Goal: Task Accomplishment & Management: Use online tool/utility

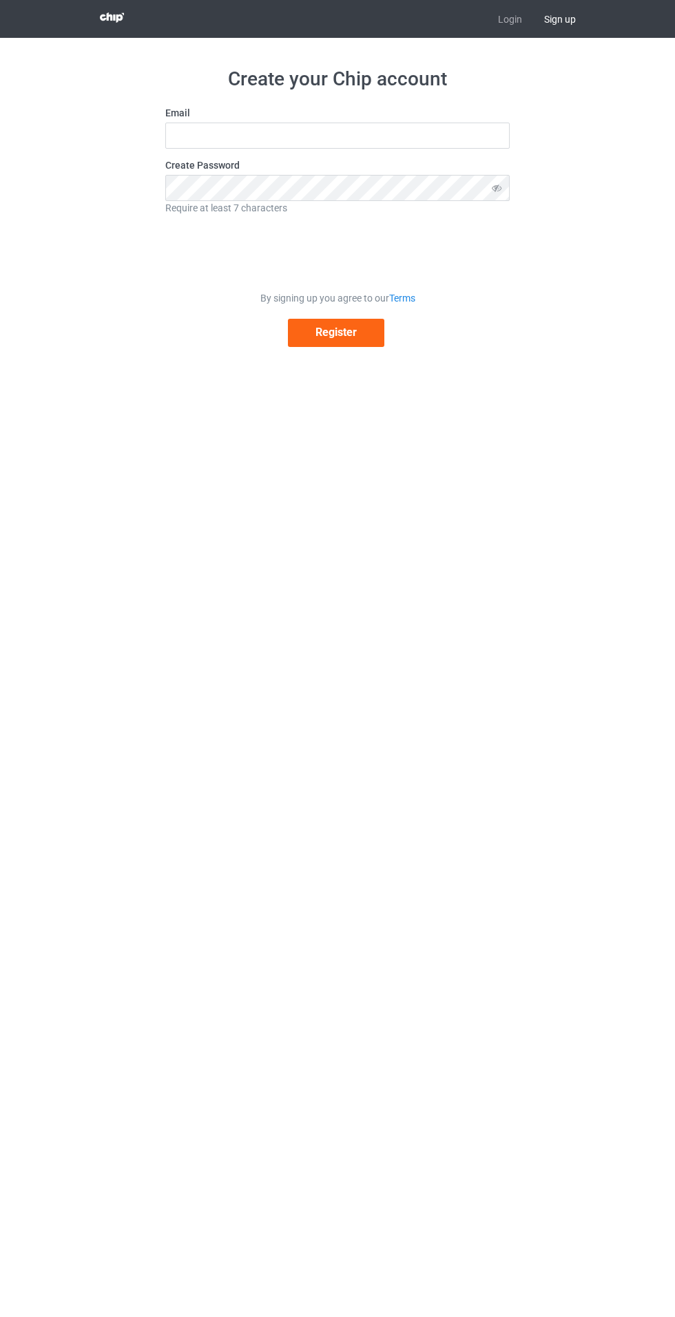
click at [307, 163] on label "Create Password" at bounding box center [337, 165] width 344 height 14
click at [507, 19] on link "Login" at bounding box center [510, 19] width 46 height 38
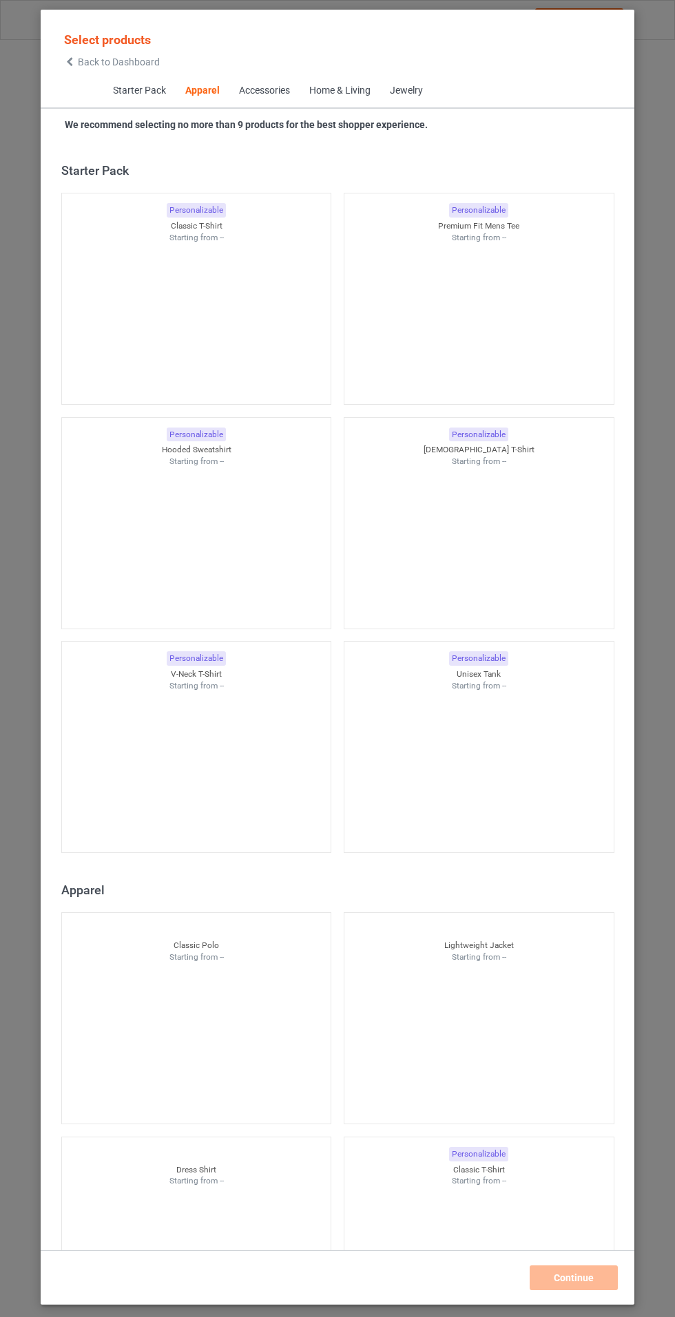
scroll to position [737, 0]
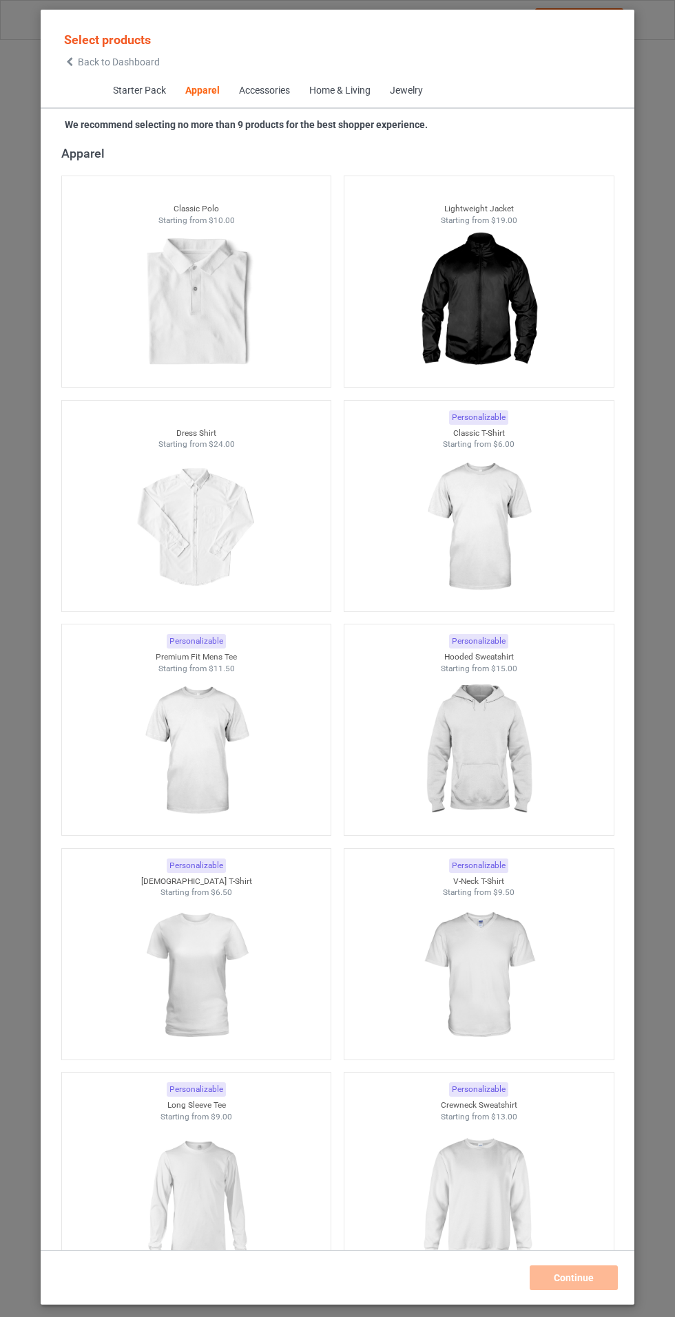
click at [163, 760] on img at bounding box center [195, 751] width 123 height 154
click at [494, 752] on img at bounding box center [478, 751] width 123 height 154
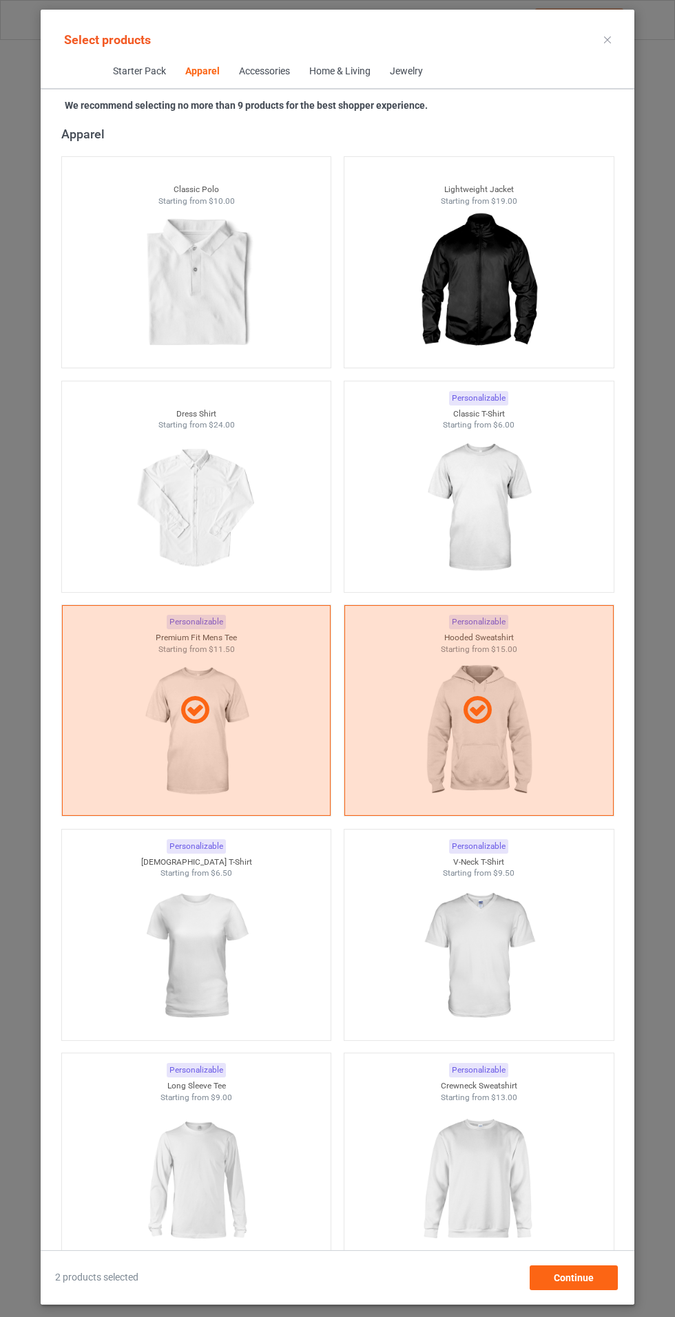
click at [521, 498] on img at bounding box center [478, 508] width 123 height 154
click at [187, 725] on icon at bounding box center [195, 711] width 39 height 33
click at [486, 716] on icon at bounding box center [477, 711] width 39 height 33
click at [189, 767] on img at bounding box center [195, 732] width 123 height 154
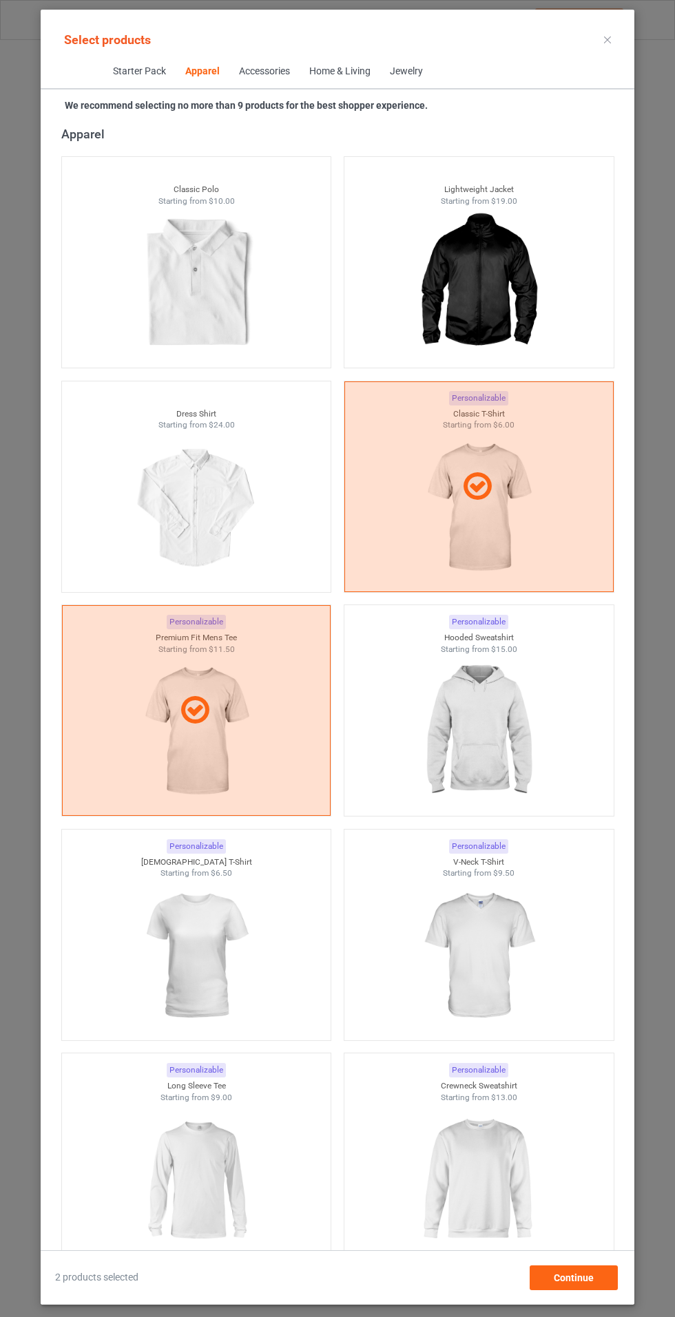
click at [488, 748] on img at bounding box center [478, 732] width 123 height 154
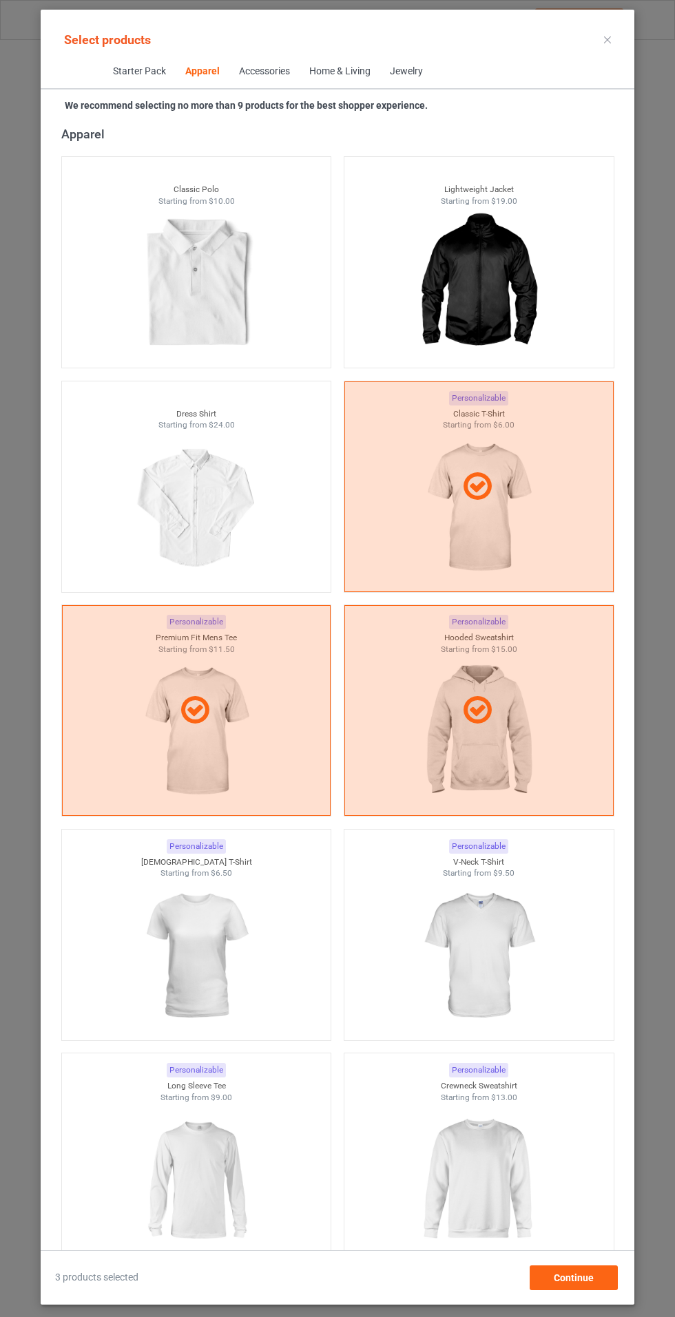
click at [521, 738] on div at bounding box center [478, 710] width 269 height 211
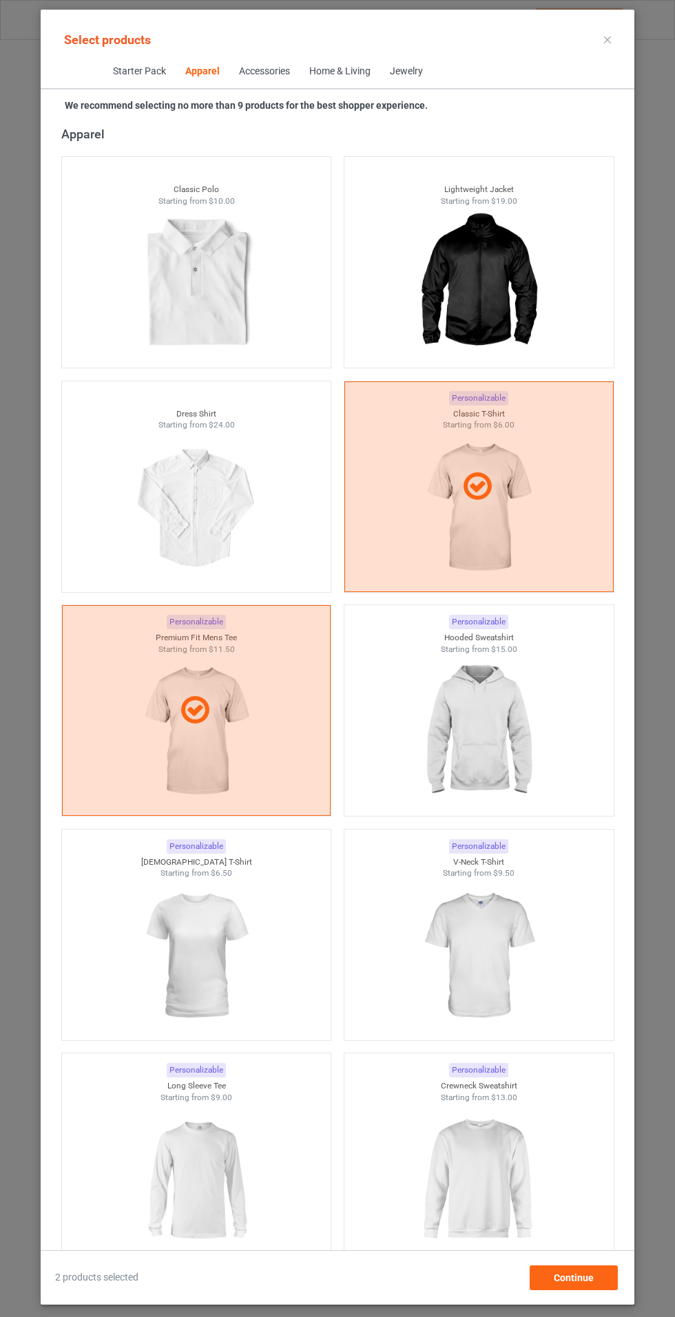
click at [180, 957] on img at bounding box center [195, 956] width 123 height 154
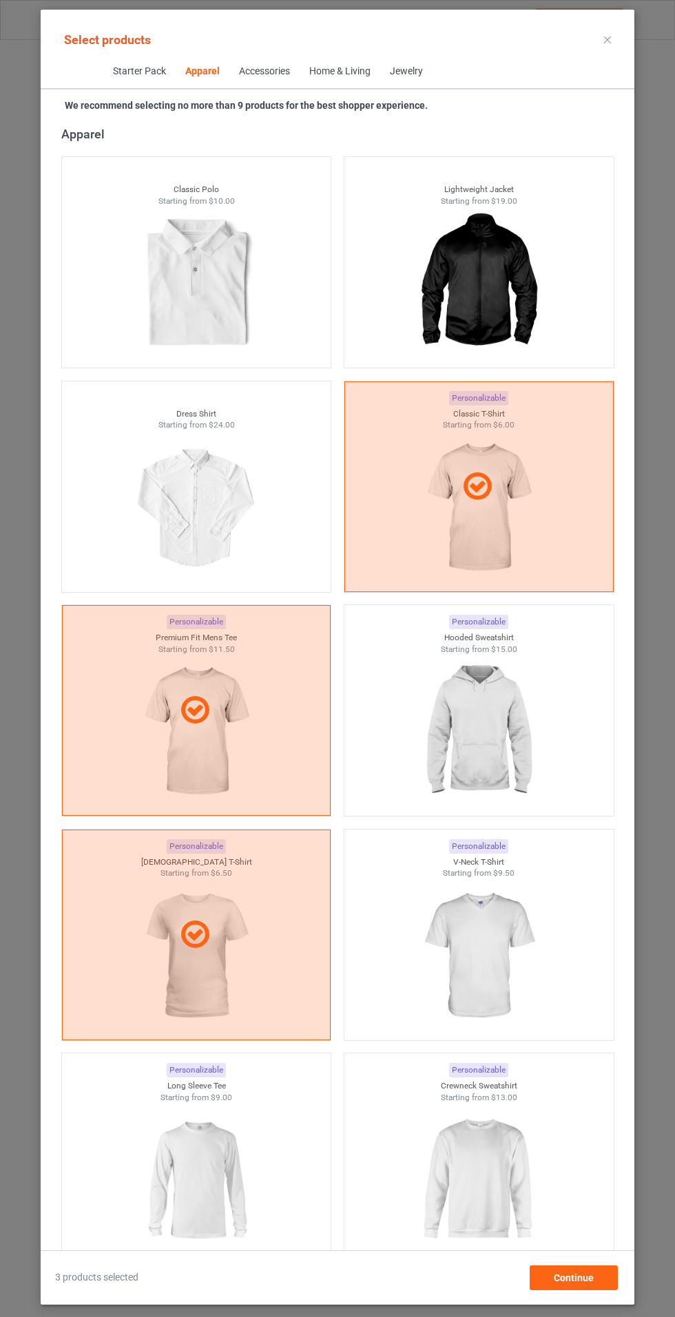
click at [489, 937] on img at bounding box center [478, 956] width 123 height 154
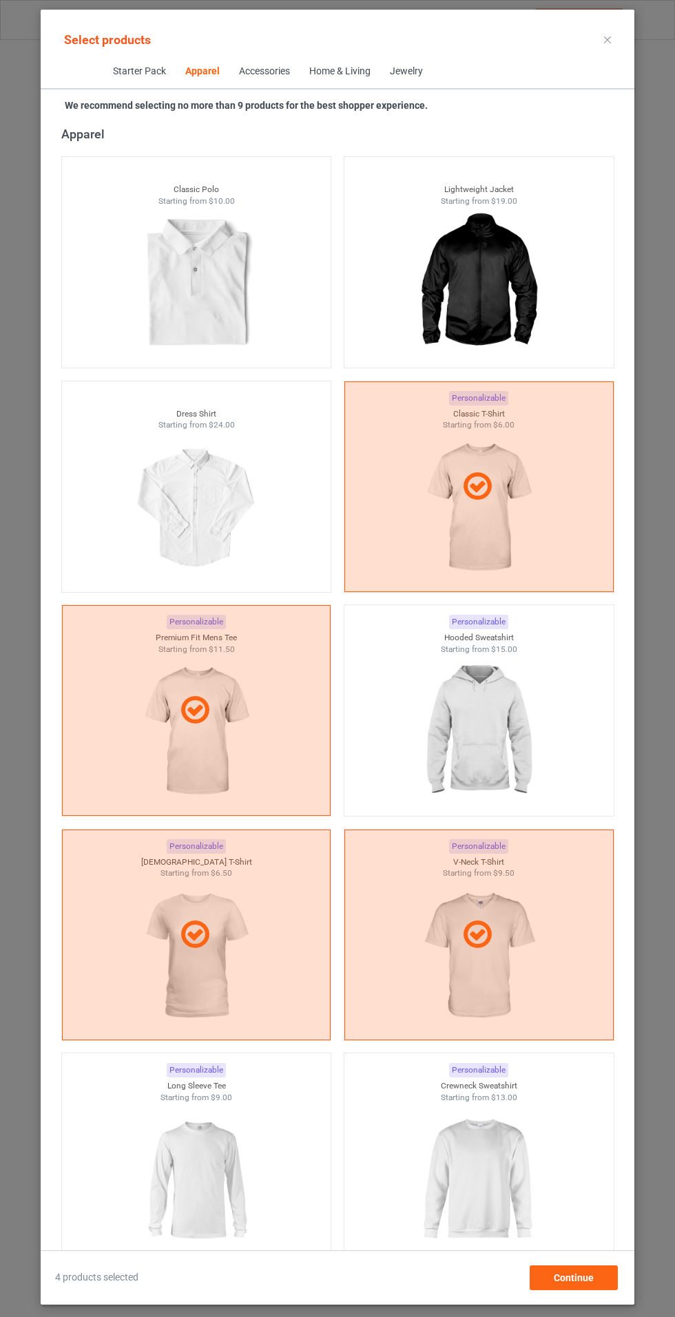
click at [522, 705] on img at bounding box center [478, 732] width 123 height 154
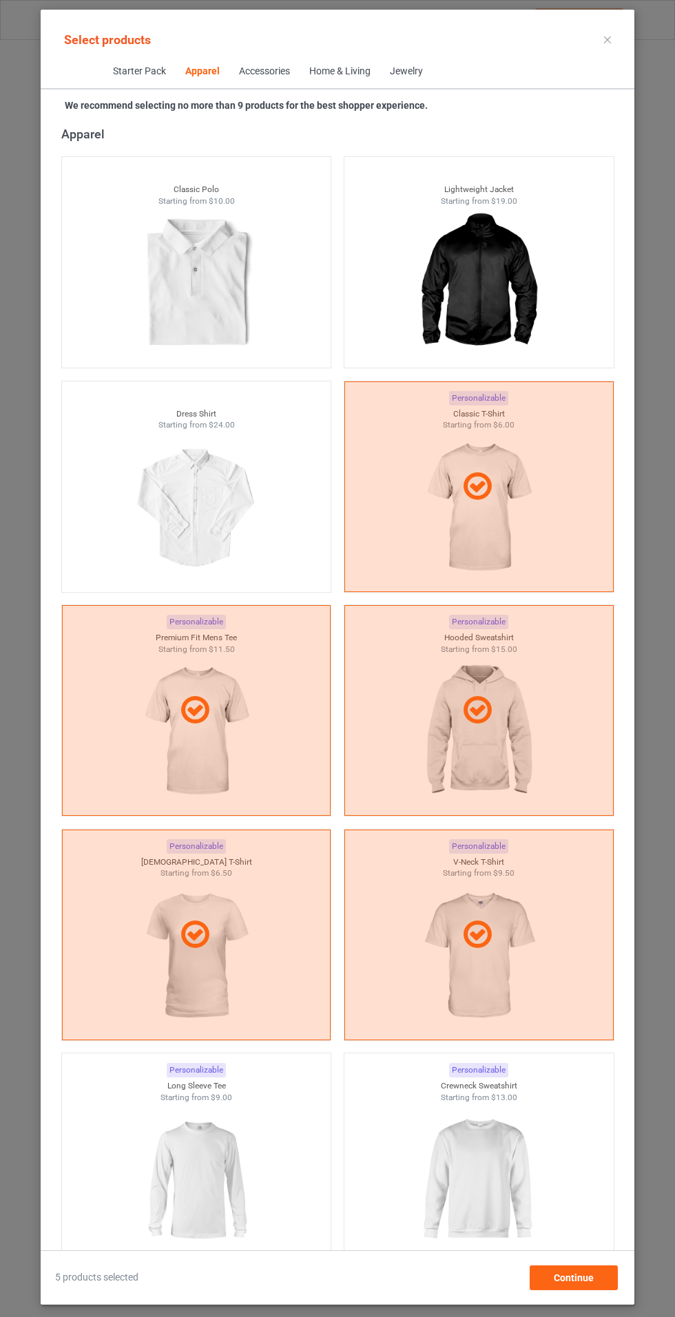
click at [485, 1171] on img at bounding box center [478, 1180] width 123 height 154
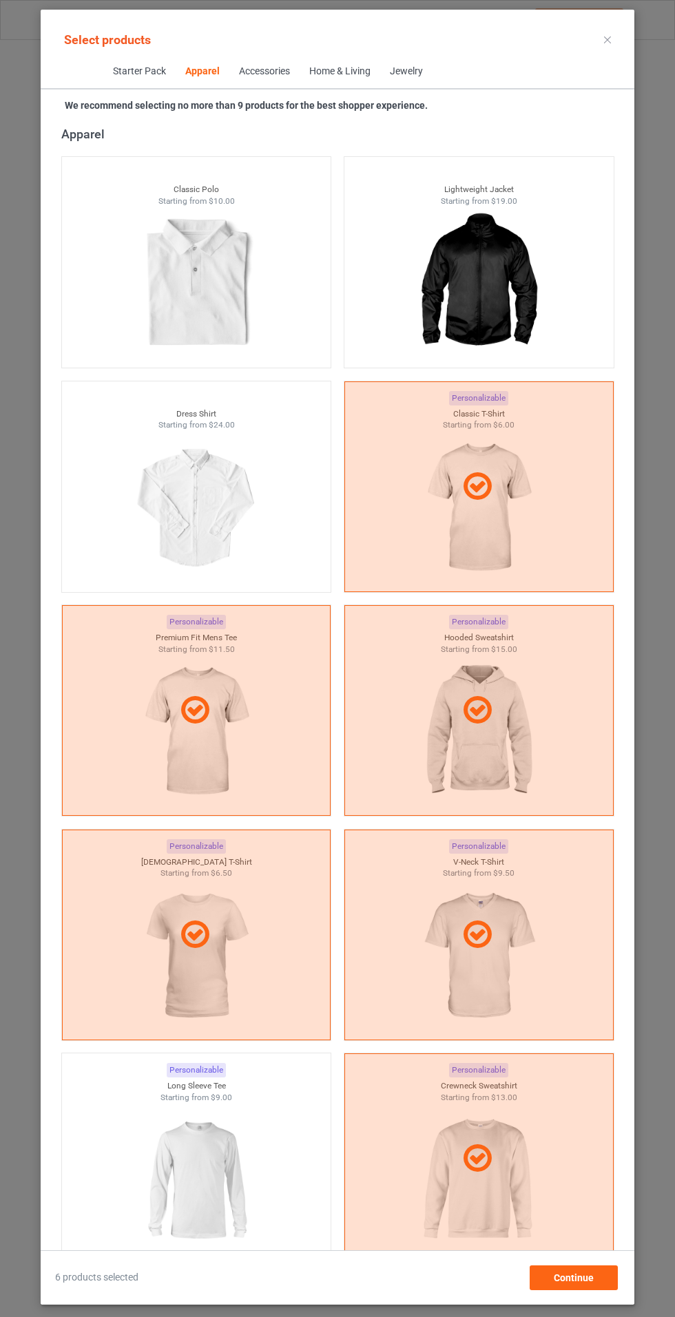
click at [205, 1149] on img at bounding box center [195, 1180] width 123 height 154
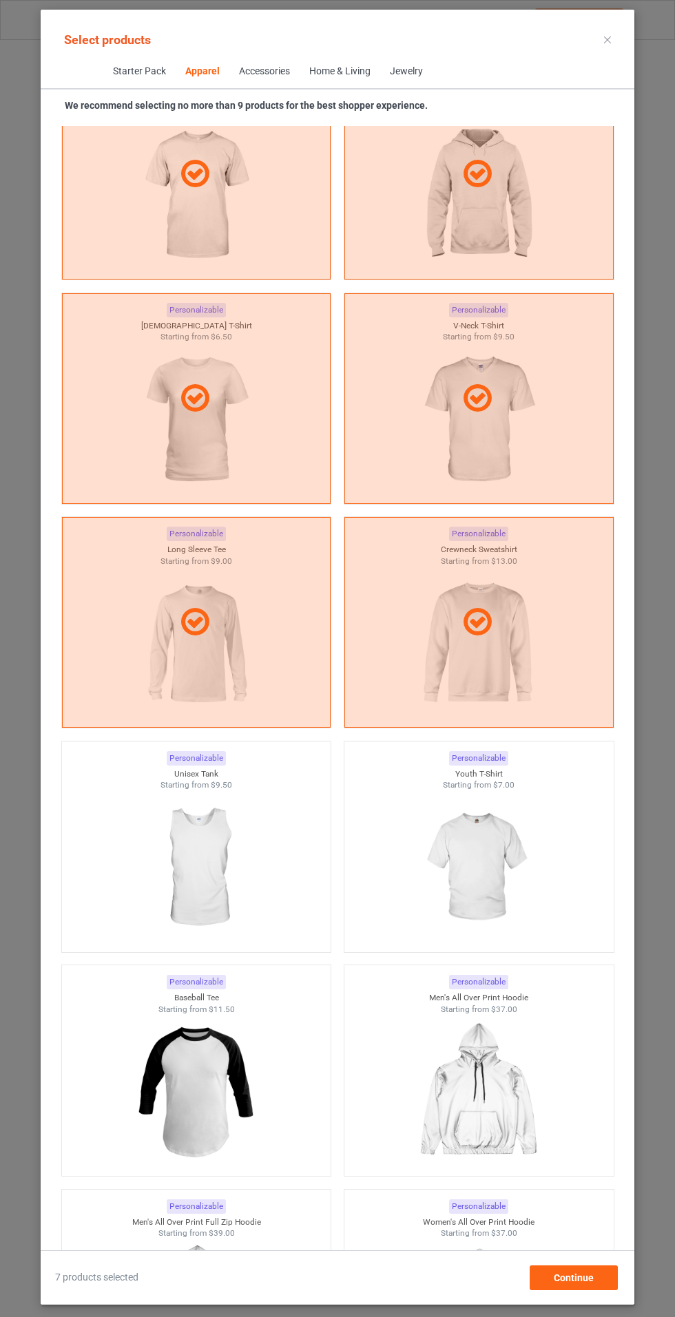
scroll to position [1366, 0]
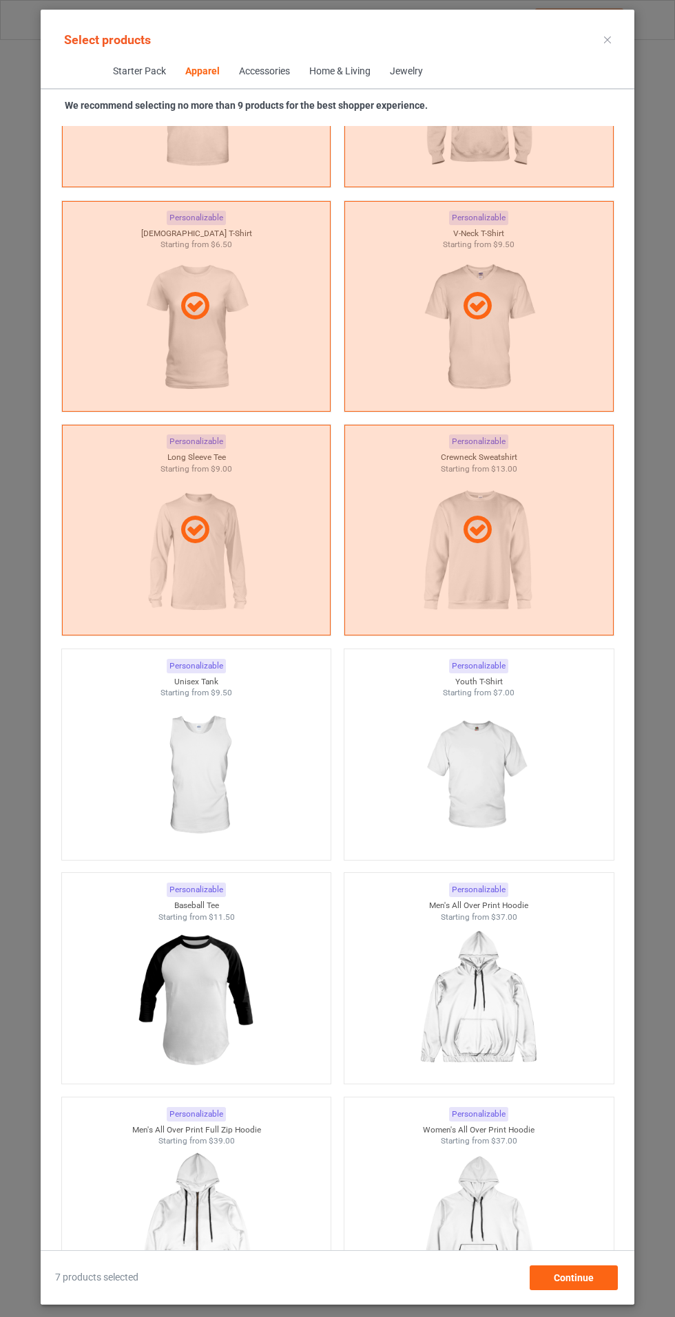
click at [482, 752] on img at bounding box center [478, 776] width 123 height 154
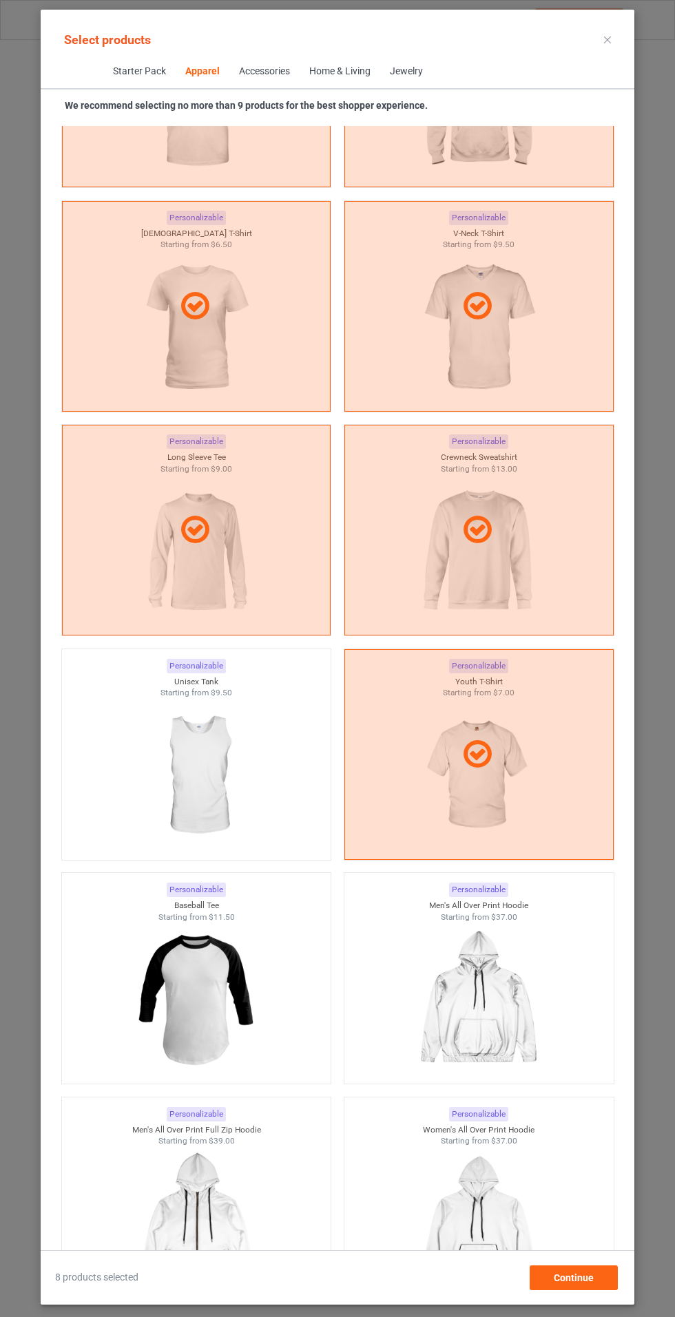
click at [607, 39] on icon at bounding box center [607, 40] width 7 height 7
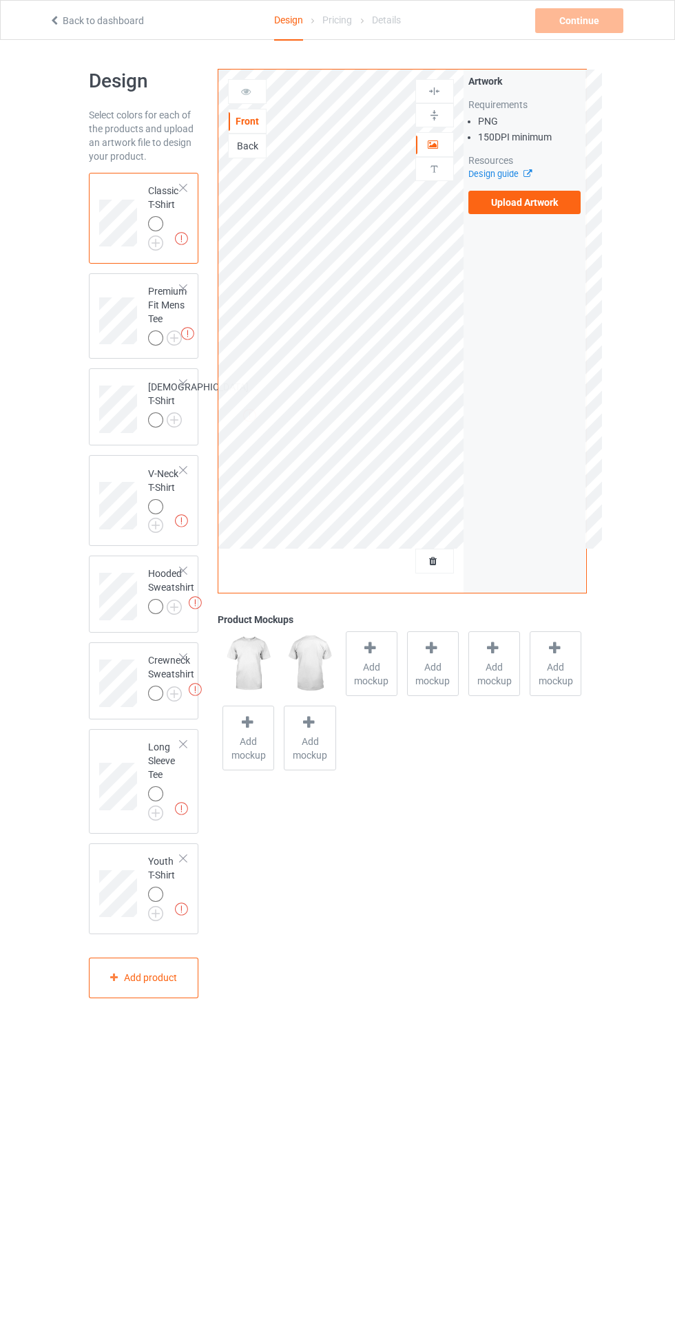
click at [0, 0] on img at bounding box center [0, 0] width 0 height 0
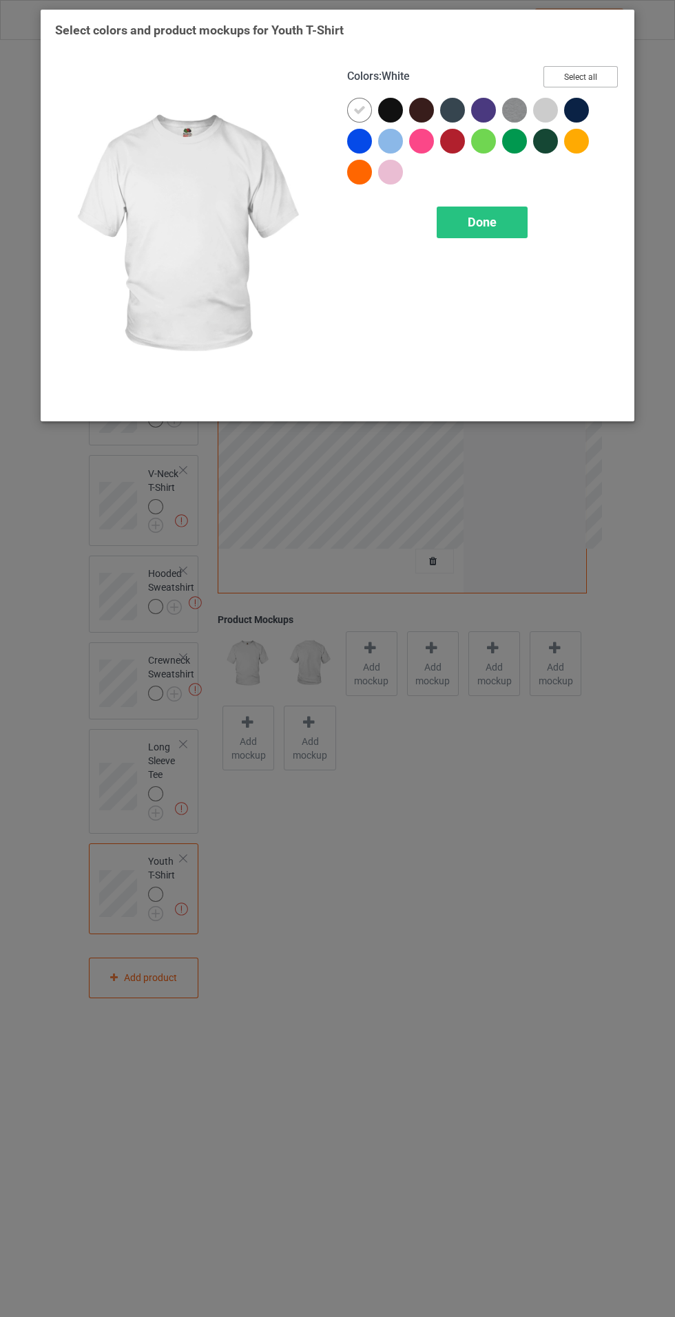
click at [601, 77] on button "Select all" at bounding box center [580, 76] width 74 height 21
click at [362, 112] on icon at bounding box center [359, 110] width 12 height 12
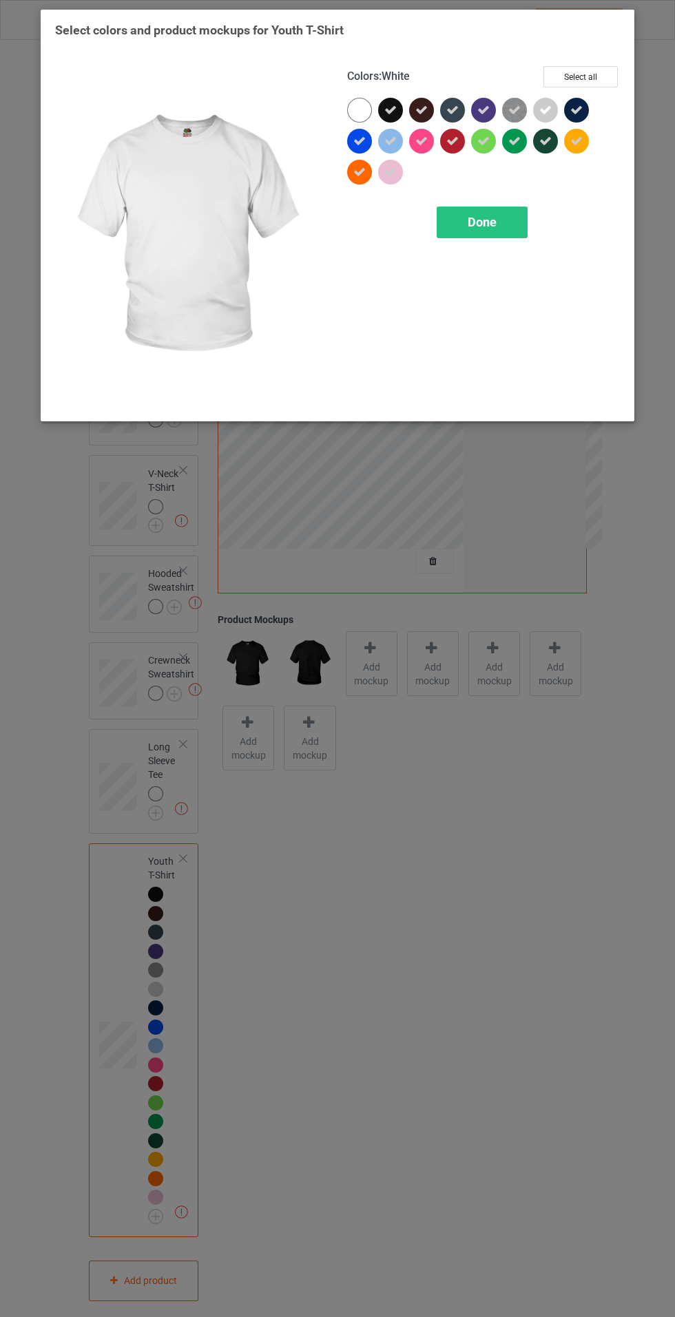
click at [495, 229] on div "Done" at bounding box center [482, 223] width 91 height 32
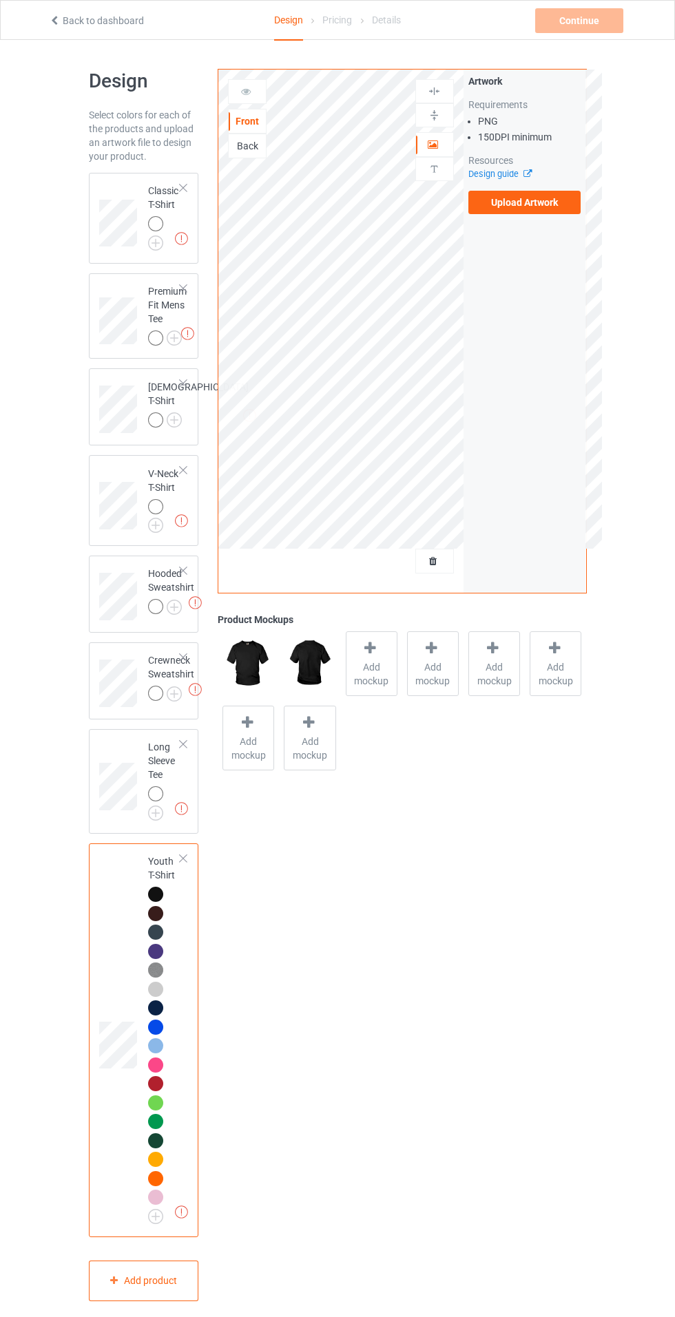
click at [152, 861] on div "Missing artworks Youth T-Shirt" at bounding box center [144, 1041] width 110 height 394
click at [0, 0] on img at bounding box center [0, 0] width 0 height 0
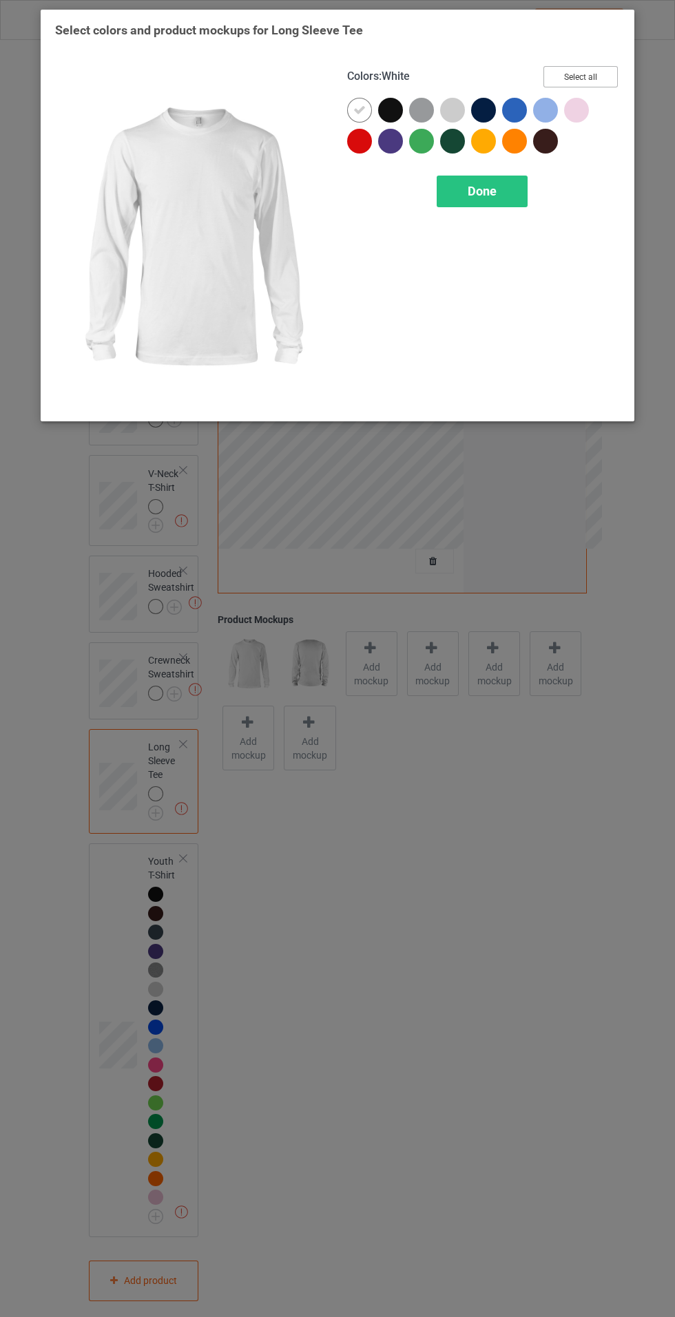
click at [592, 81] on button "Select all" at bounding box center [580, 76] width 74 height 21
click at [358, 110] on icon at bounding box center [359, 110] width 12 height 12
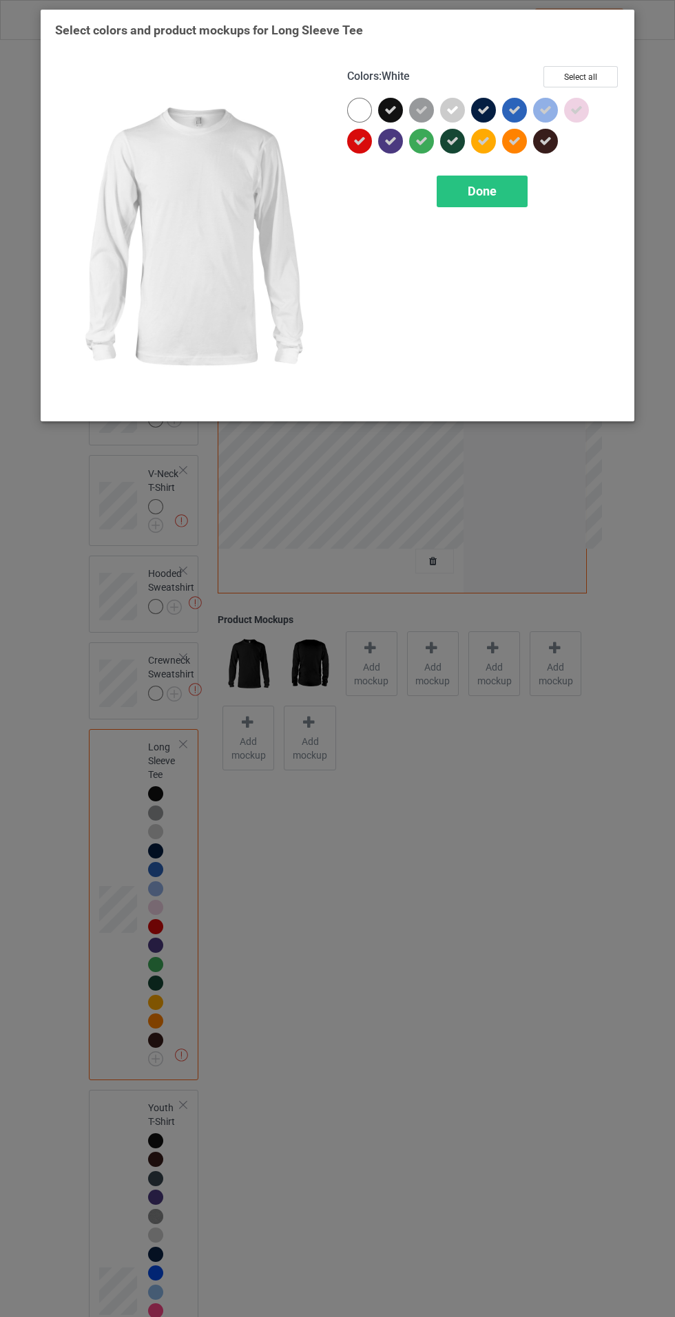
click at [490, 190] on span "Done" at bounding box center [482, 191] width 29 height 14
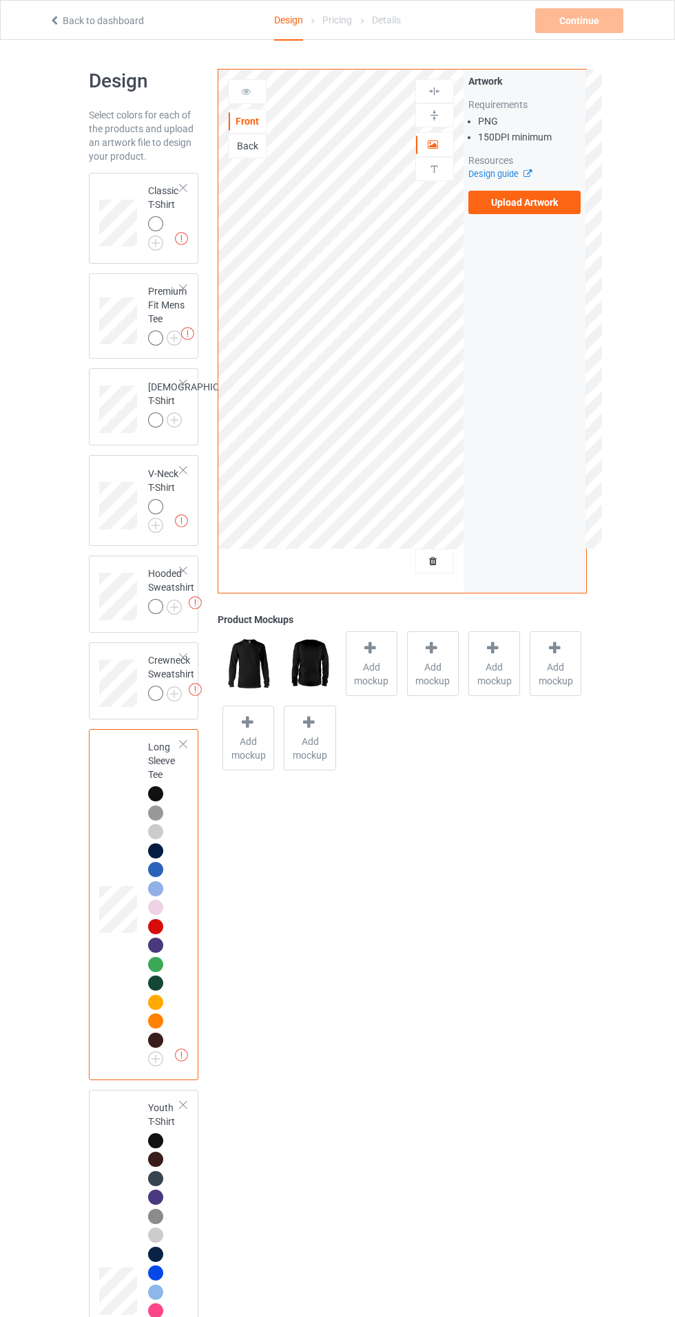
click at [0, 0] on img at bounding box center [0, 0] width 0 height 0
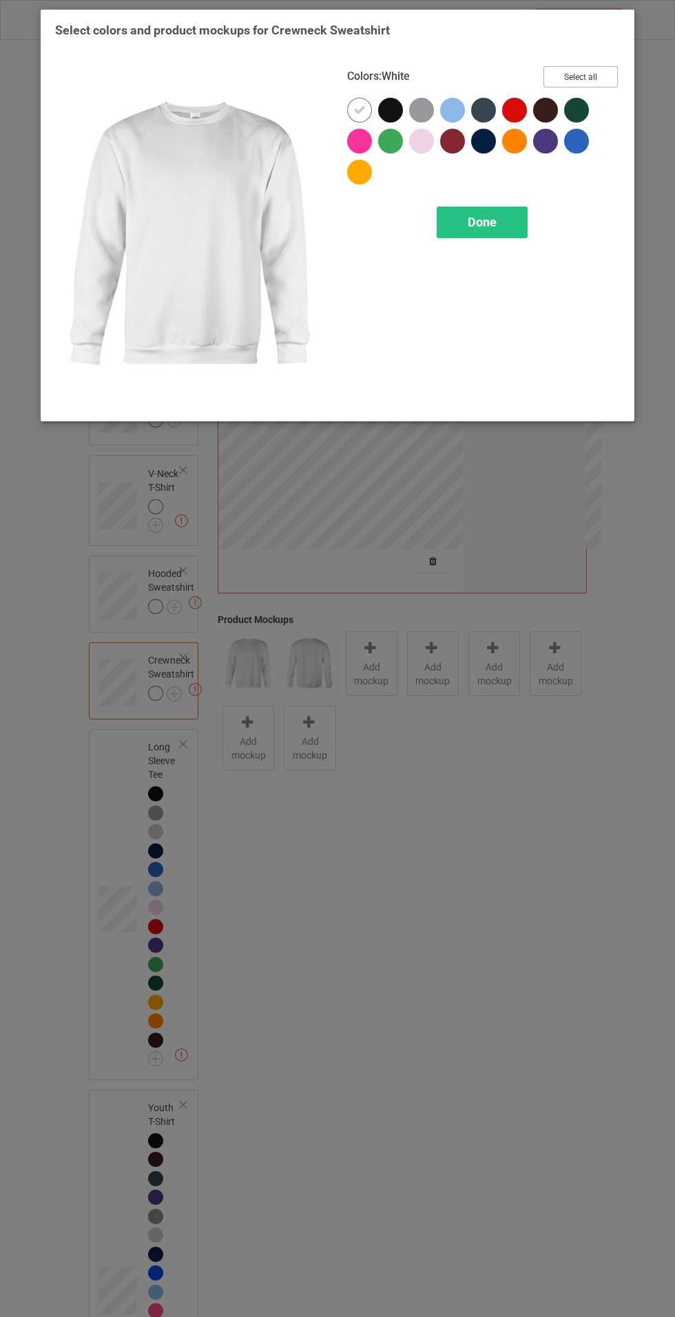
click at [605, 71] on button "Select all" at bounding box center [580, 76] width 74 height 21
click at [354, 109] on icon at bounding box center [359, 110] width 12 height 12
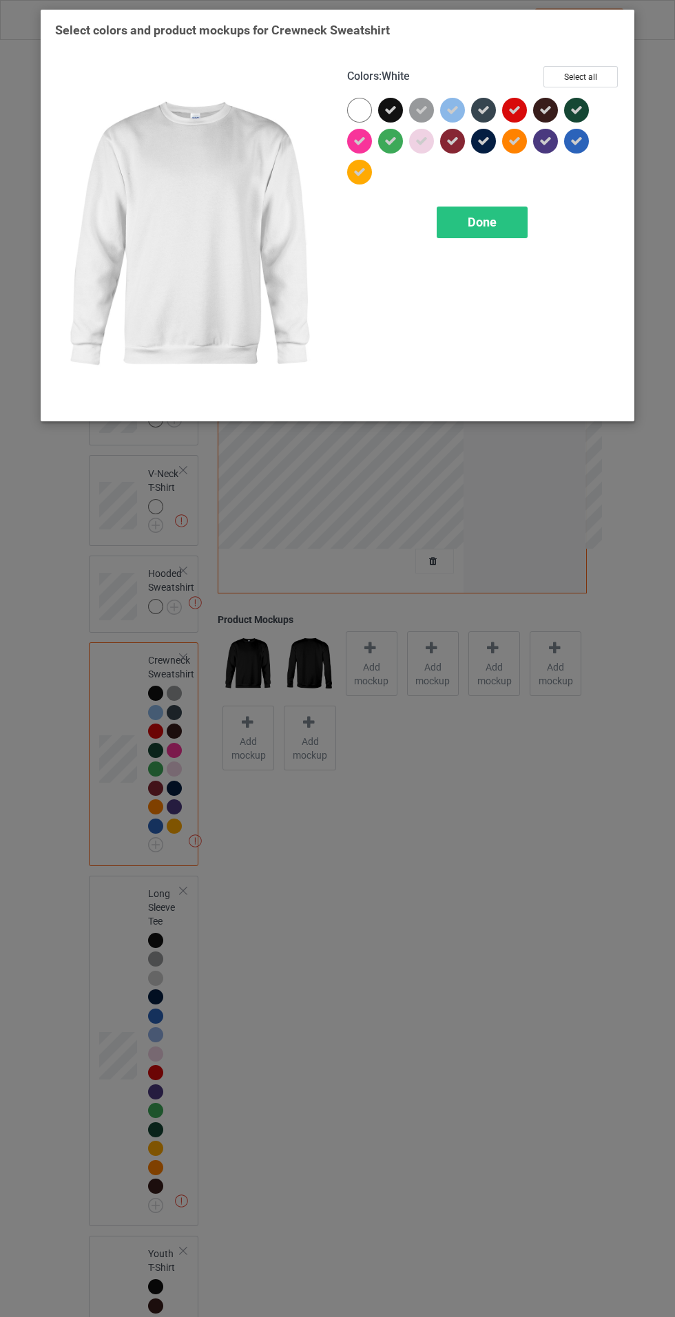
click at [506, 227] on div "Done" at bounding box center [482, 223] width 91 height 32
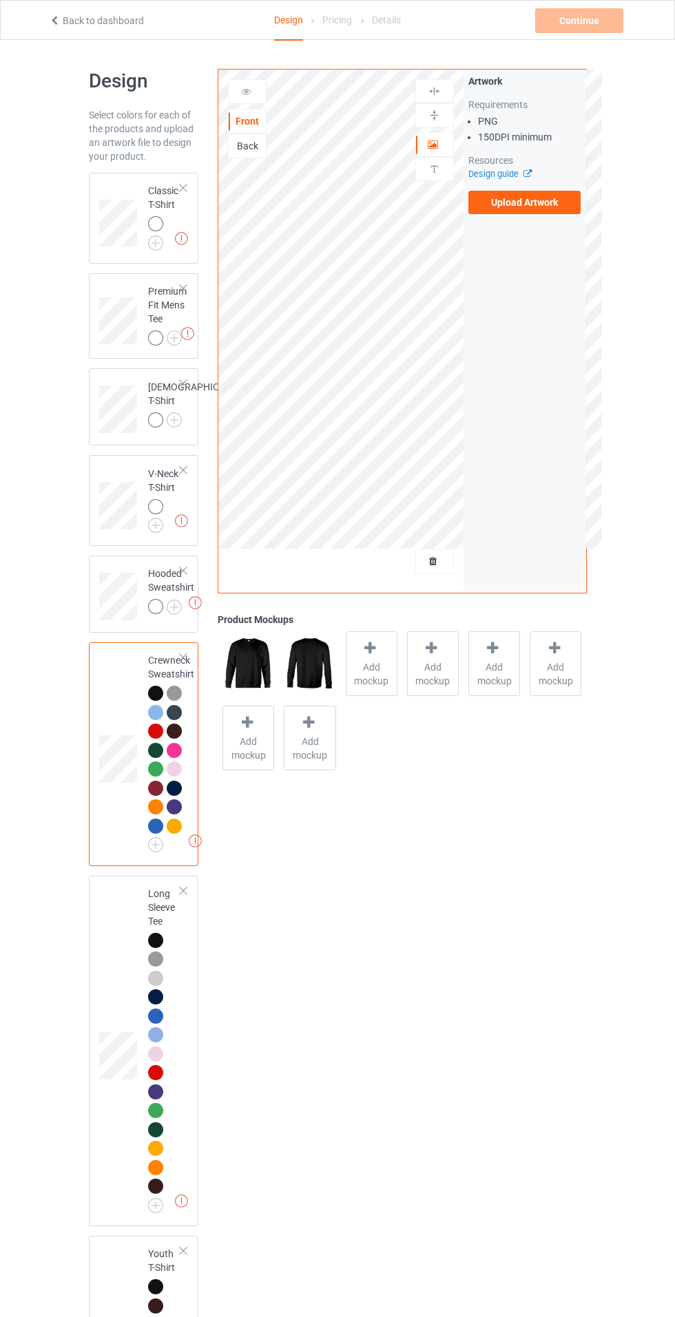
click at [0, 0] on img at bounding box center [0, 0] width 0 height 0
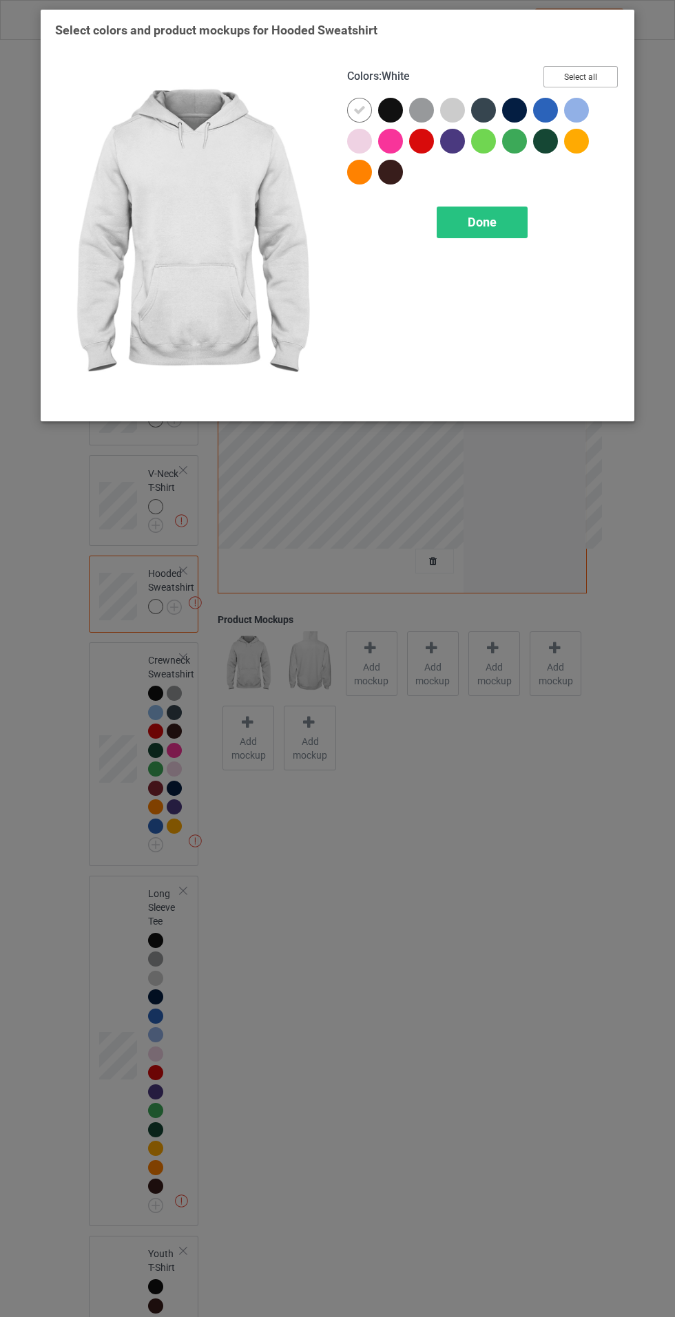
click at [612, 71] on button "Select all" at bounding box center [580, 76] width 74 height 21
click at [359, 110] on icon at bounding box center [359, 110] width 12 height 12
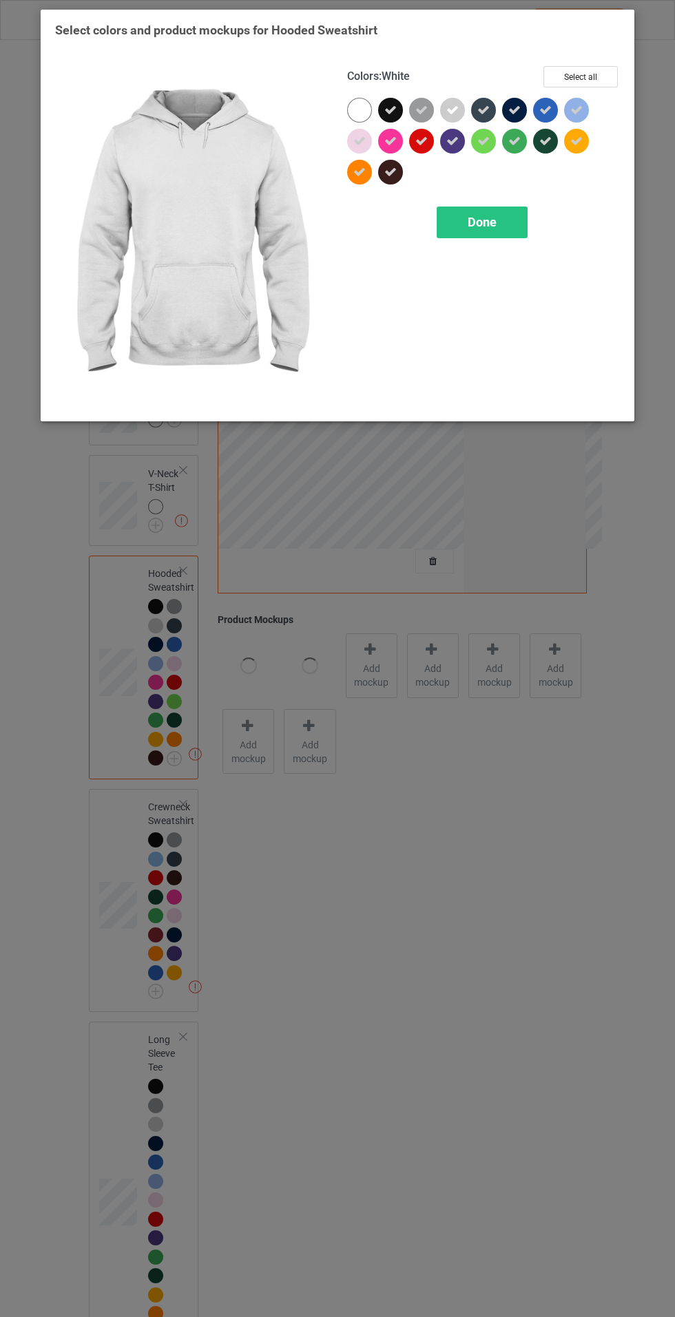
click at [522, 235] on div "Done" at bounding box center [482, 223] width 91 height 32
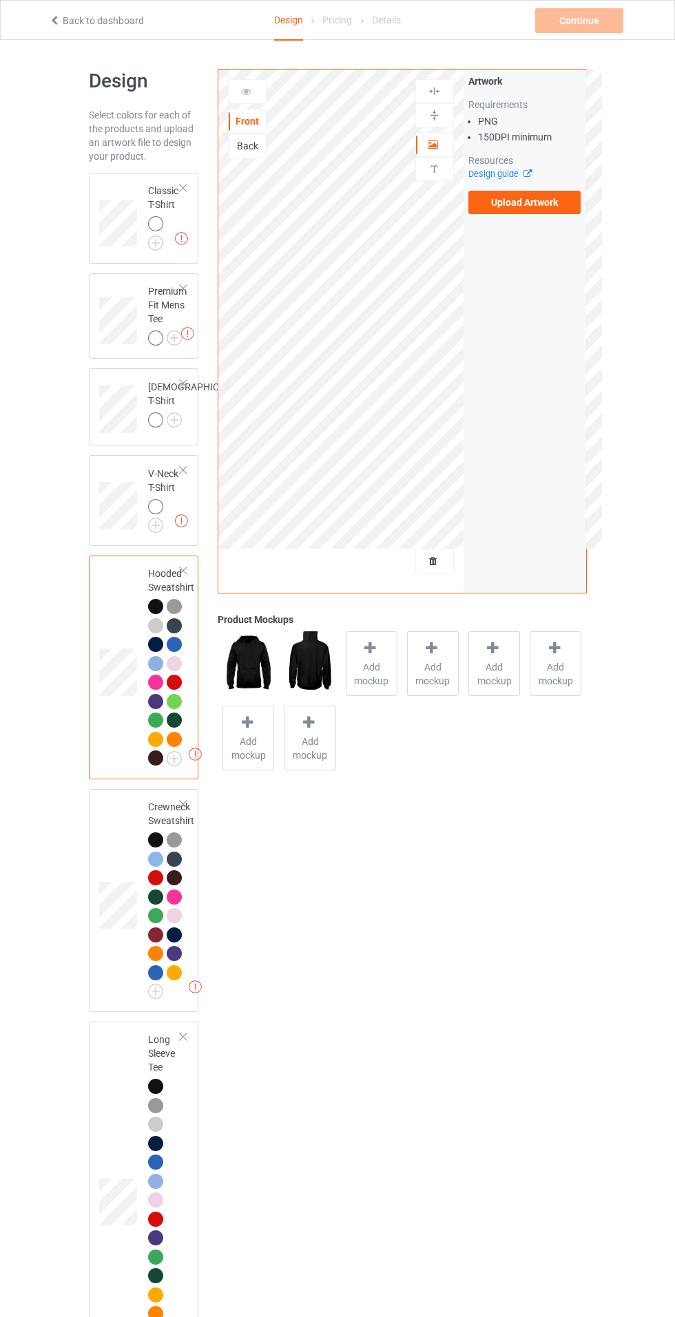
click at [0, 0] on img at bounding box center [0, 0] width 0 height 0
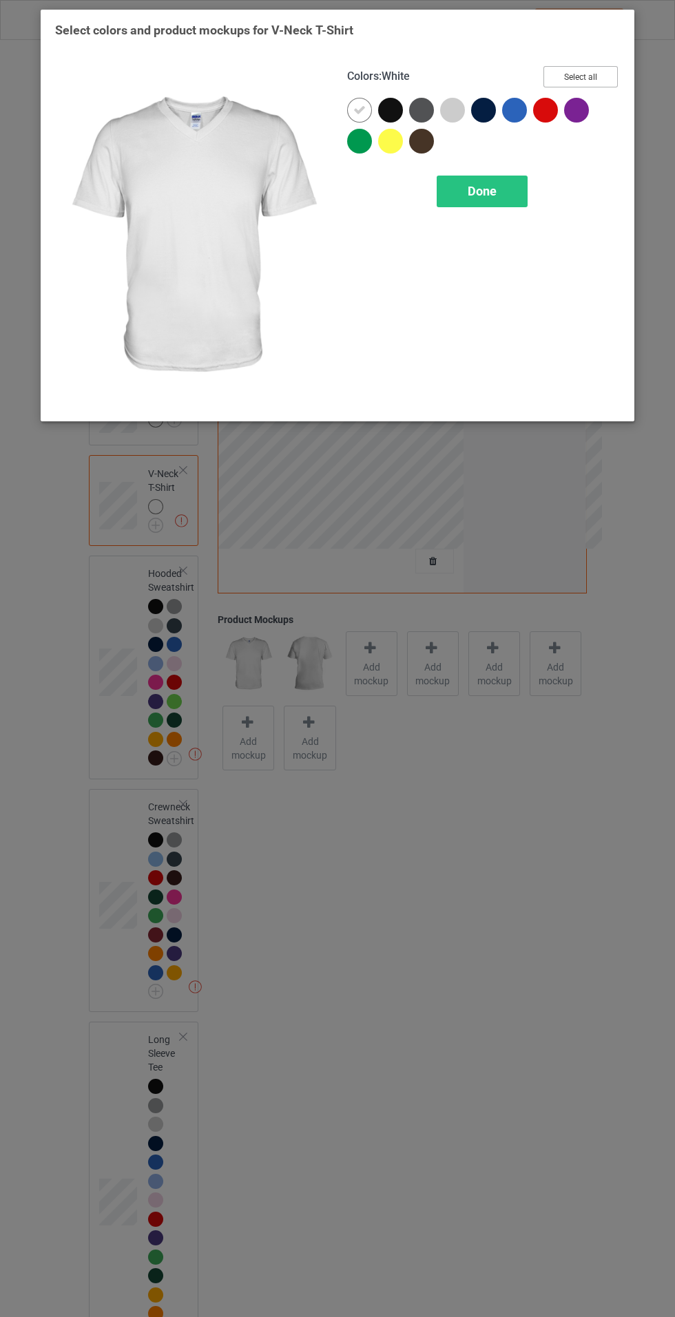
click at [601, 70] on button "Select all" at bounding box center [580, 76] width 74 height 21
click at [326, 100] on img at bounding box center [191, 236] width 273 height 341
click at [492, 201] on div "Done" at bounding box center [482, 192] width 91 height 32
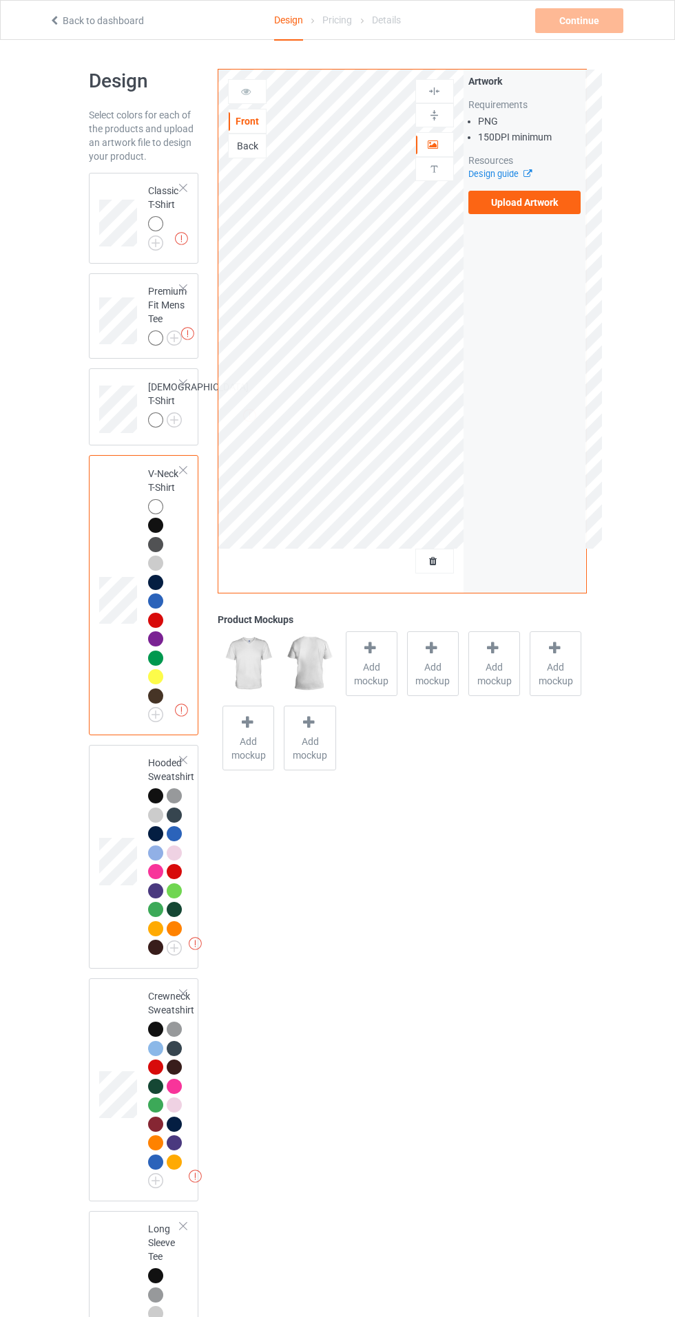
click at [0, 0] on img at bounding box center [0, 0] width 0 height 0
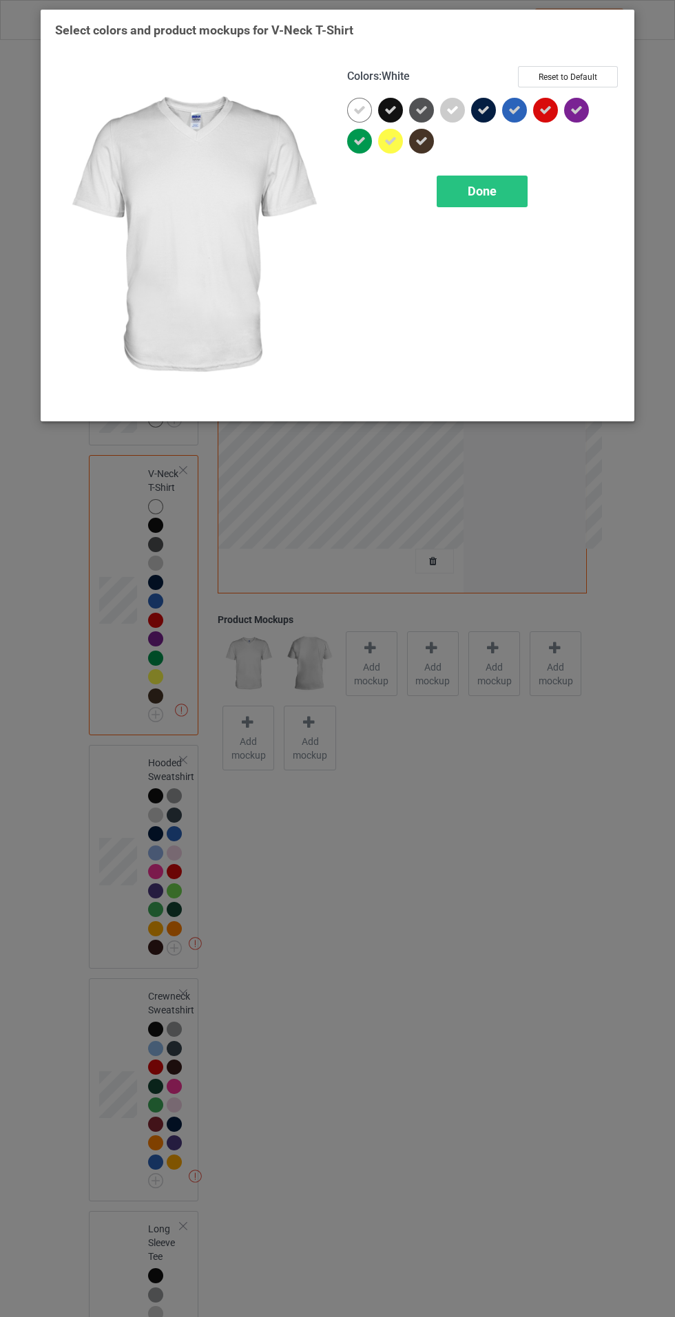
click at [351, 110] on div at bounding box center [359, 110] width 25 height 25
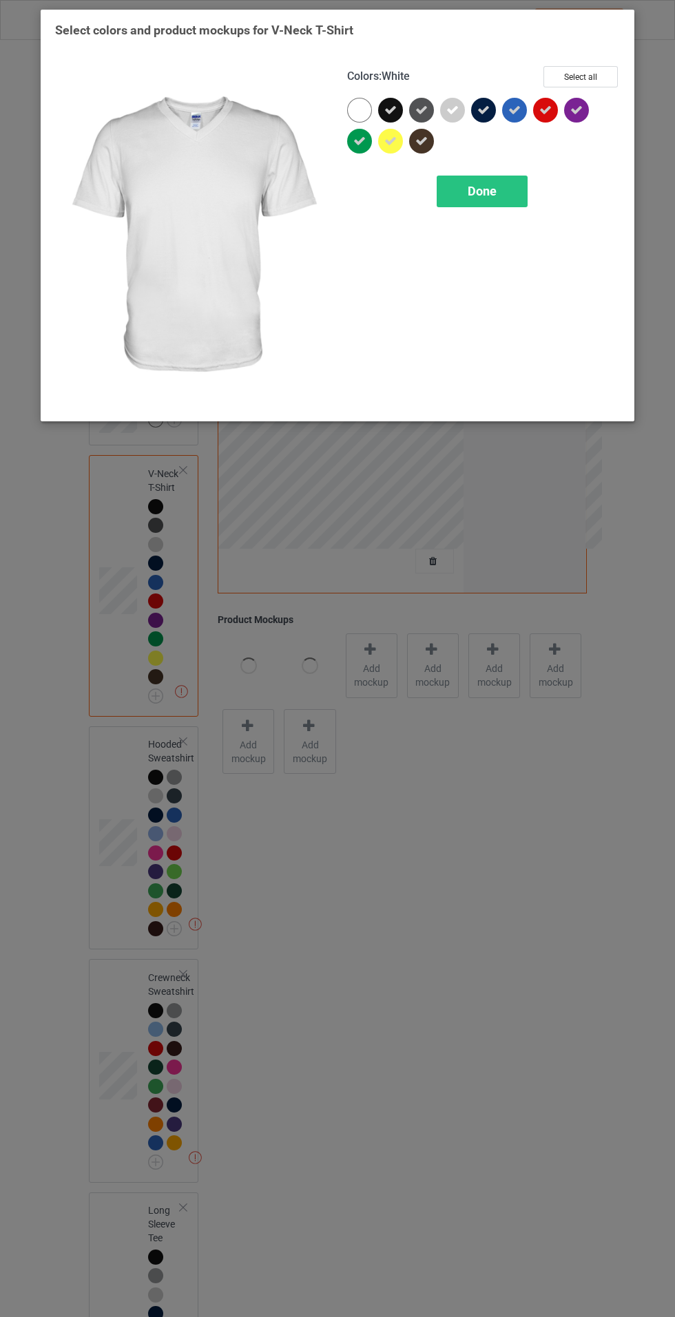
click at [515, 201] on div "Done" at bounding box center [482, 192] width 91 height 32
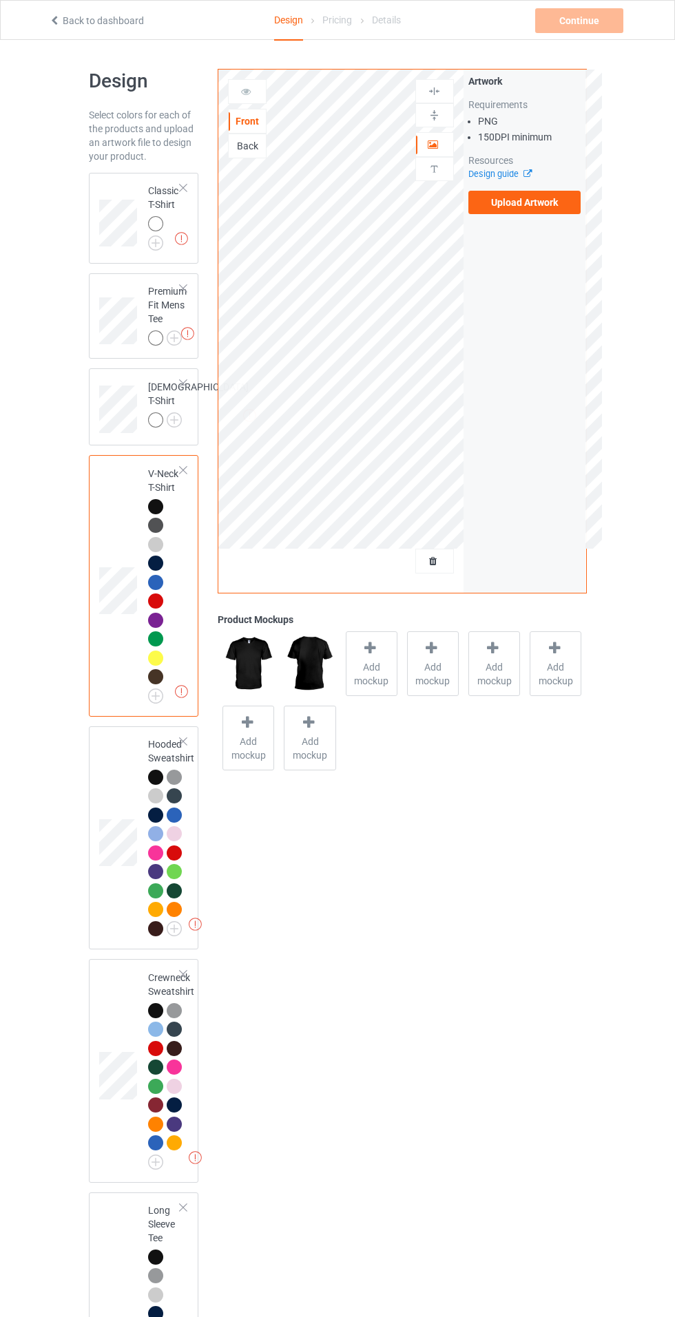
click at [0, 0] on img at bounding box center [0, 0] width 0 height 0
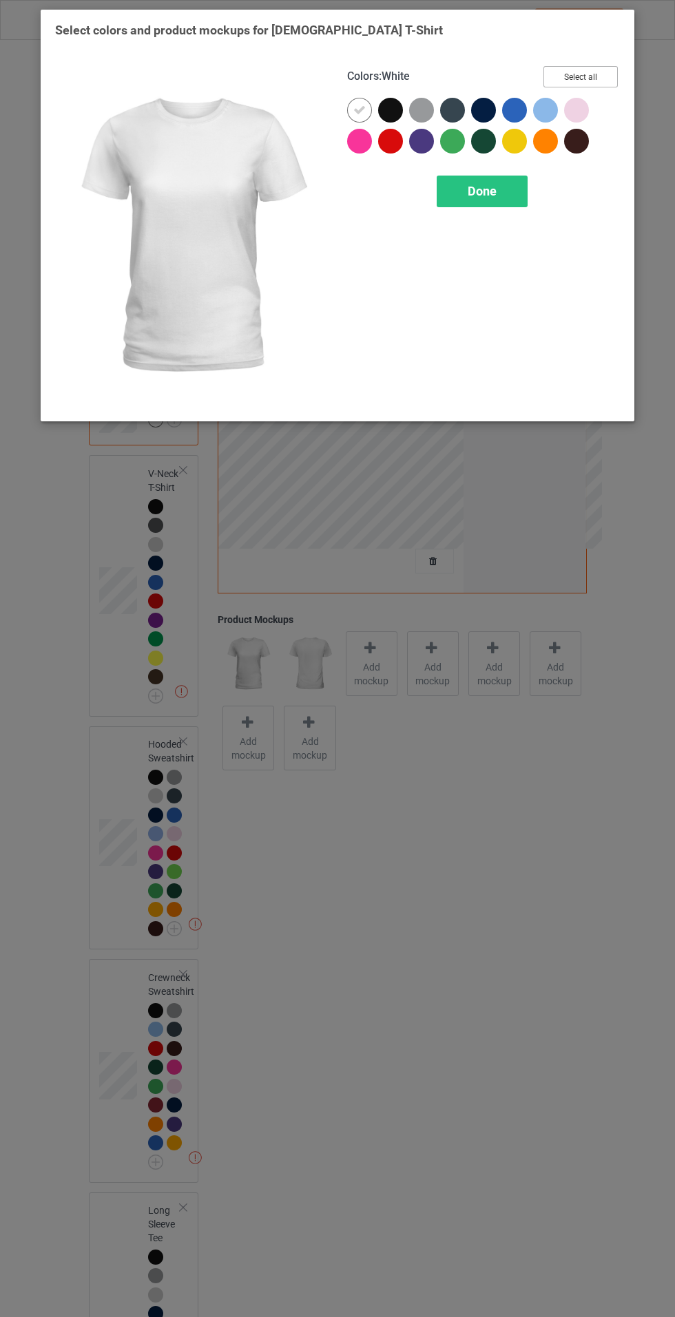
click at [609, 66] on button "Select all" at bounding box center [580, 76] width 74 height 21
click at [359, 110] on icon at bounding box center [359, 110] width 12 height 12
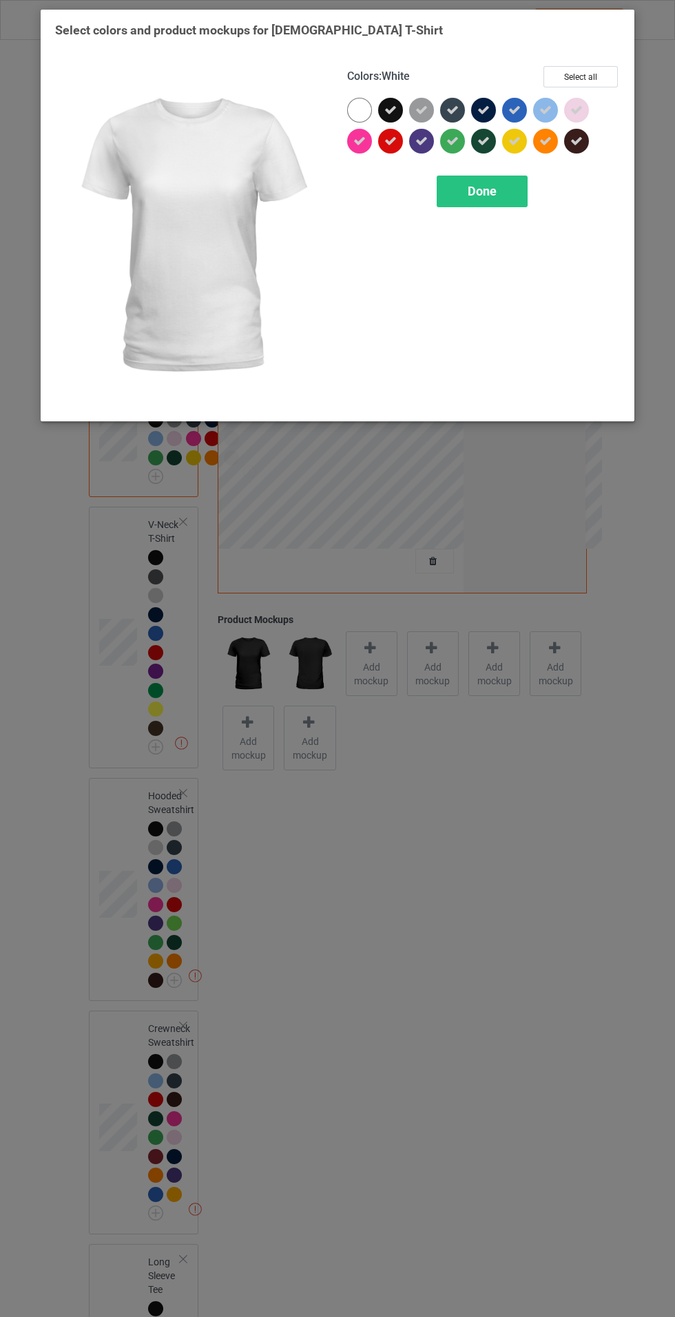
click at [483, 184] on span "Done" at bounding box center [482, 191] width 29 height 14
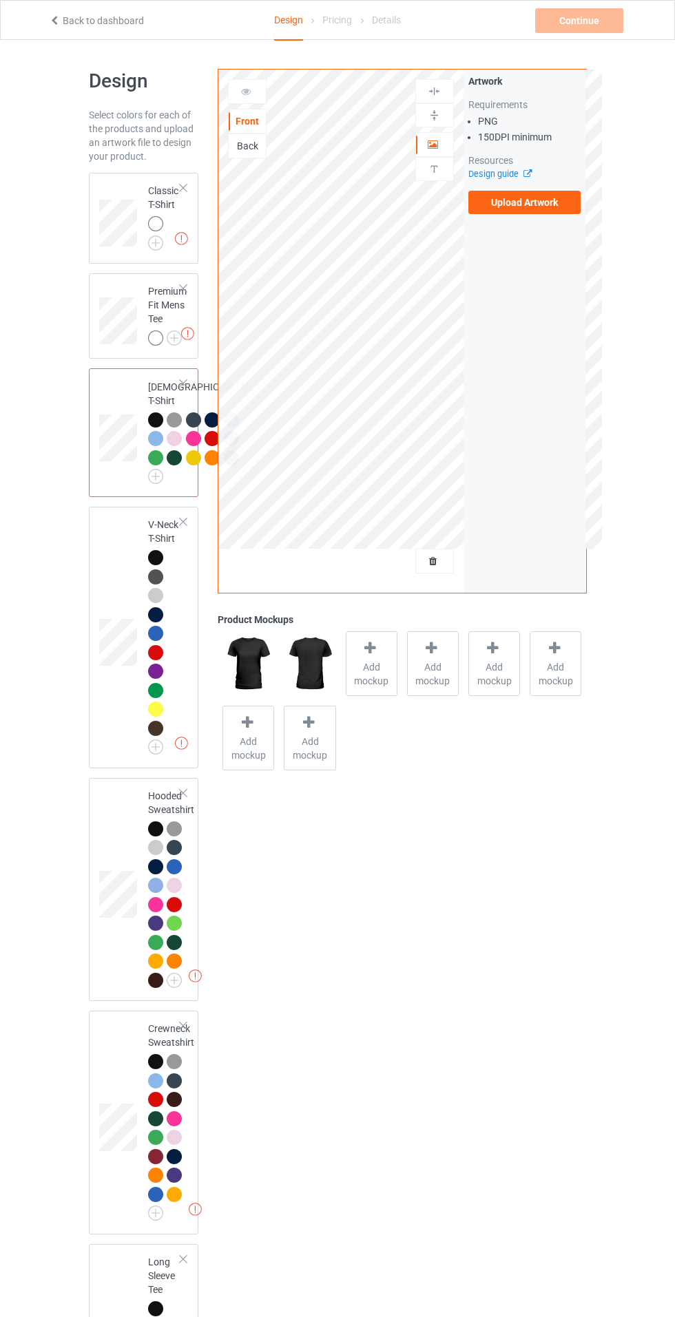
click at [0, 0] on img at bounding box center [0, 0] width 0 height 0
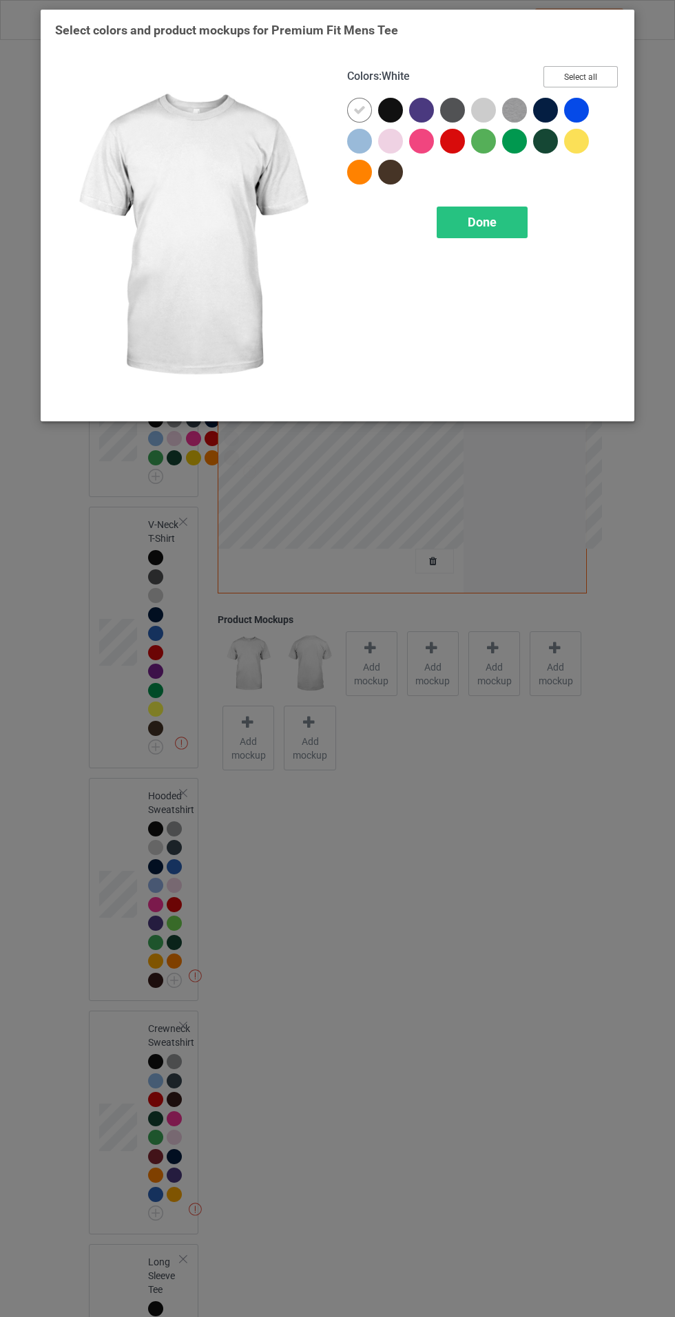
click at [605, 74] on button "Select all" at bounding box center [580, 76] width 74 height 21
click at [359, 110] on icon at bounding box center [359, 110] width 12 height 12
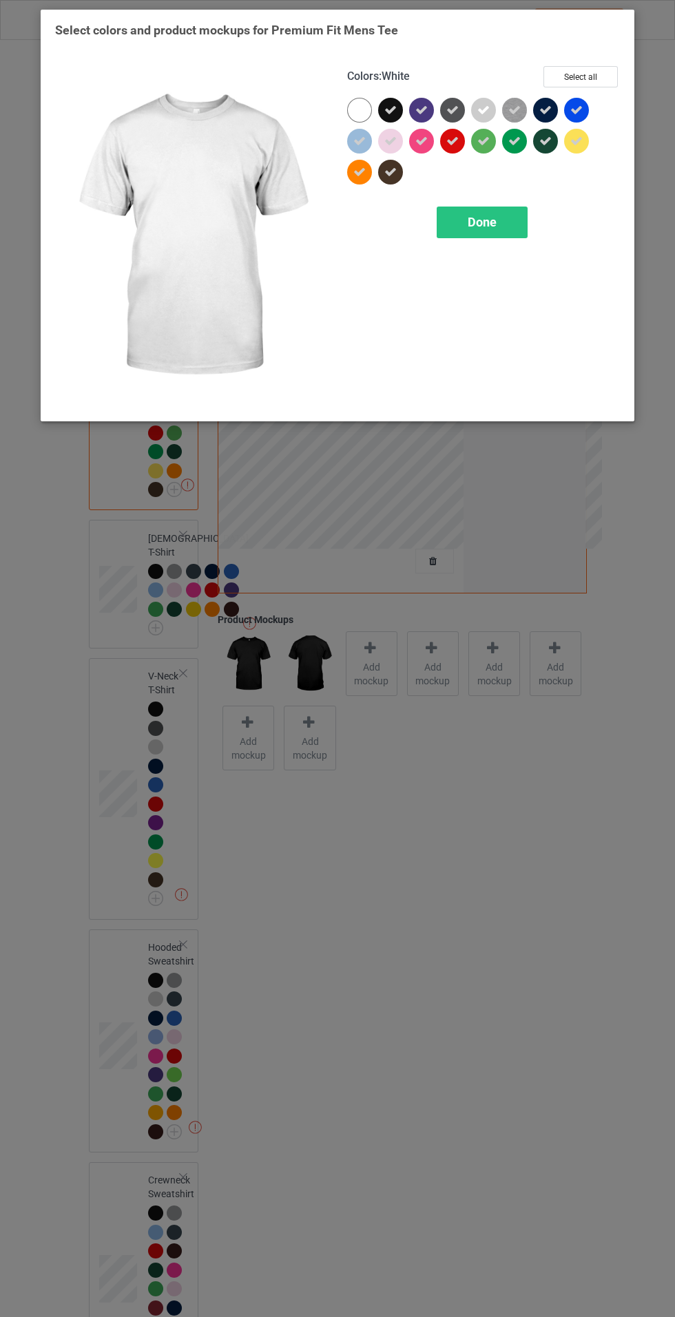
click at [508, 220] on div "Done" at bounding box center [482, 223] width 91 height 32
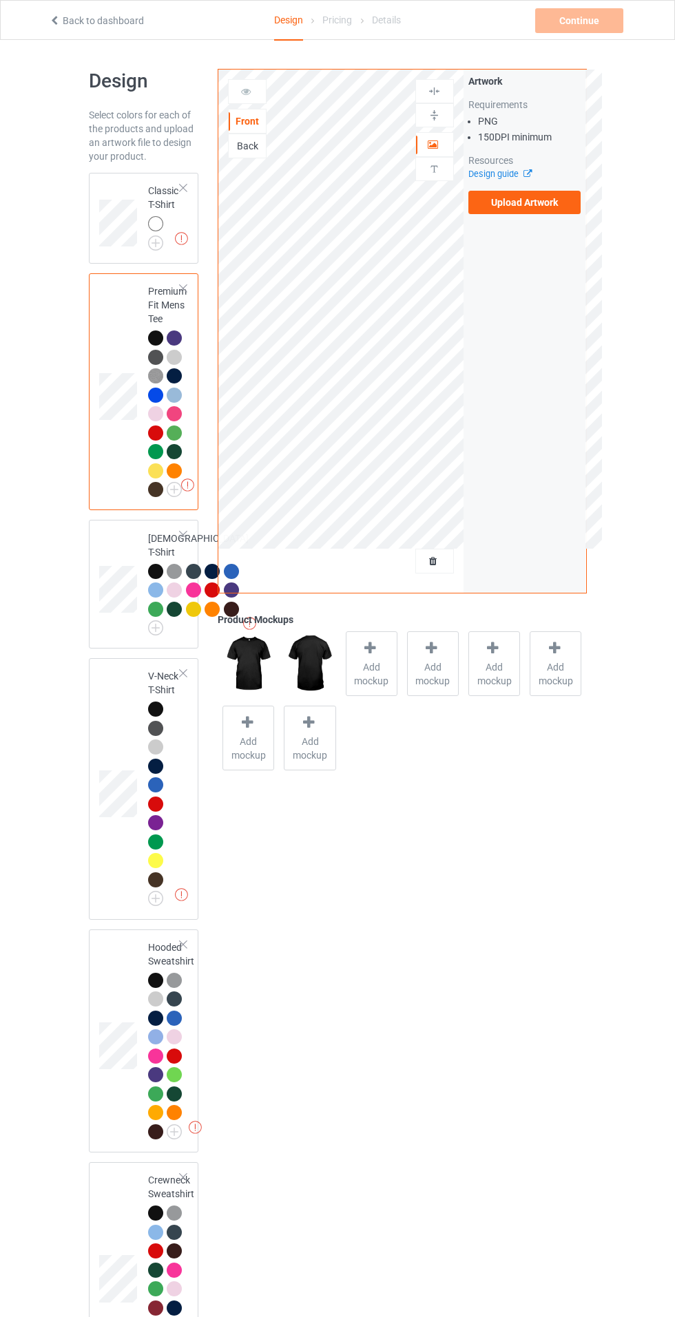
click at [0, 0] on img at bounding box center [0, 0] width 0 height 0
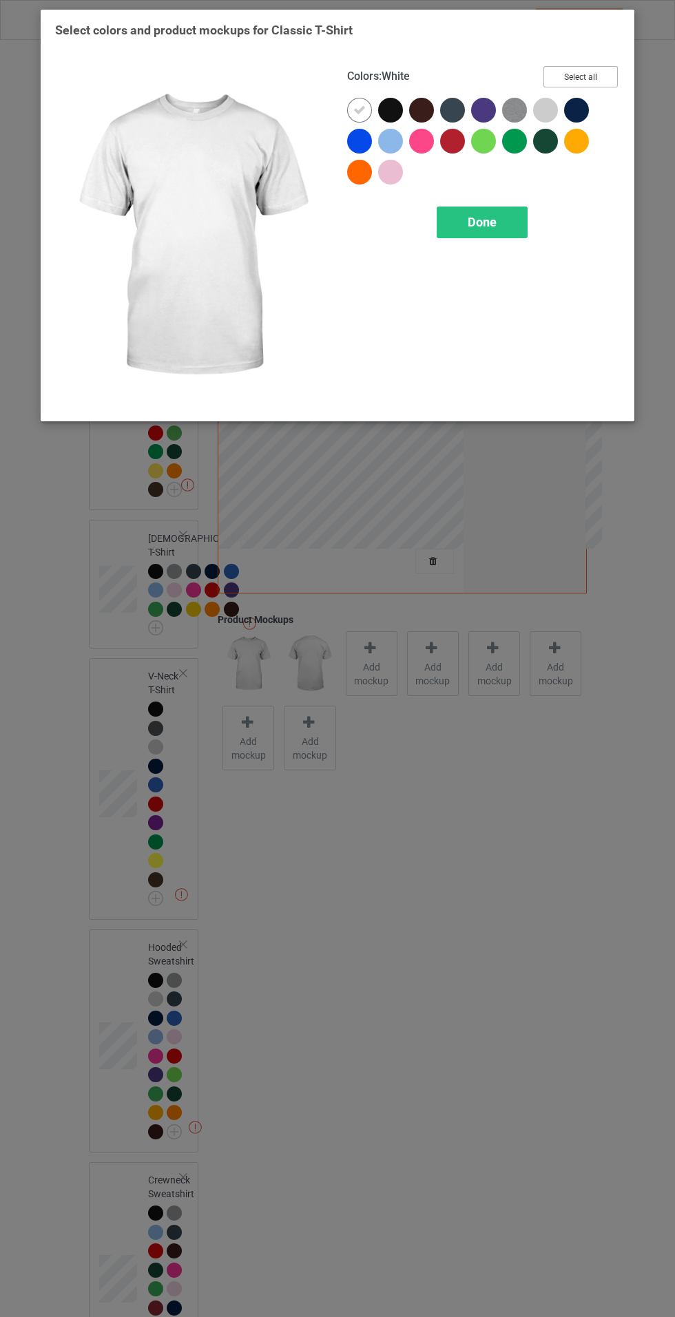
click at [603, 72] on button "Select all" at bounding box center [580, 76] width 74 height 21
click at [359, 110] on icon at bounding box center [359, 110] width 12 height 12
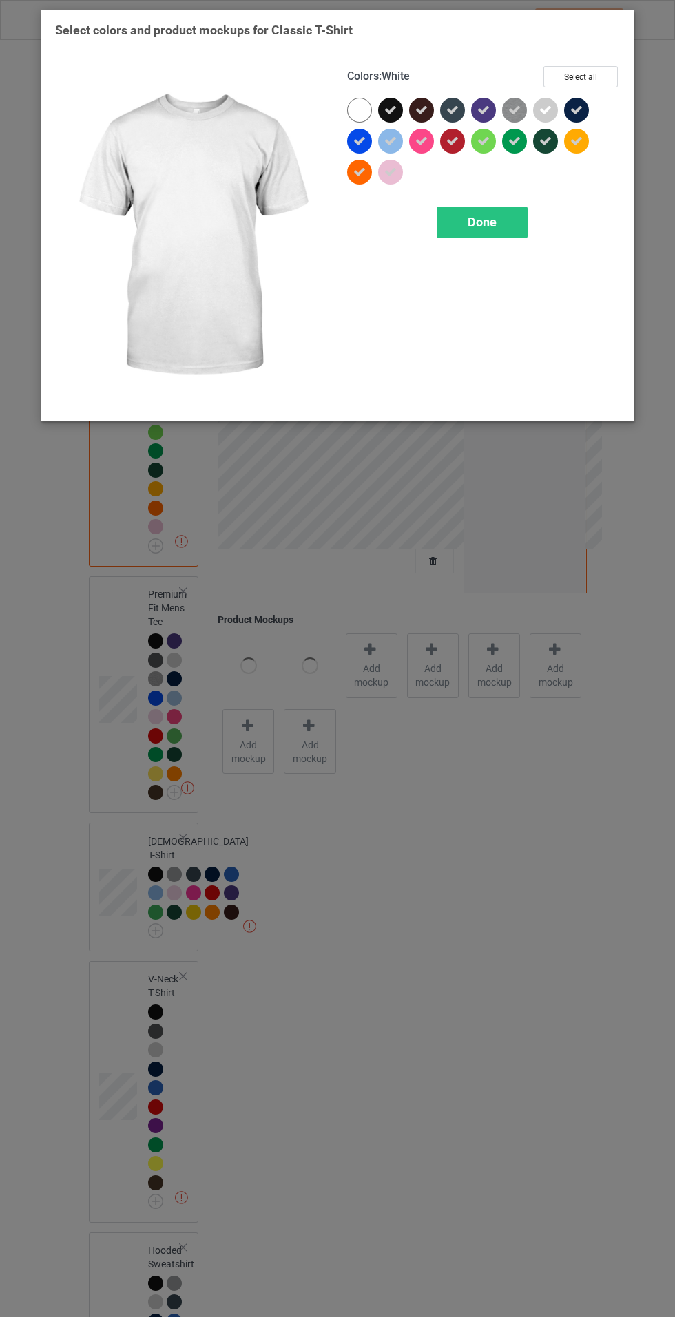
click at [506, 213] on div "Done" at bounding box center [482, 223] width 91 height 32
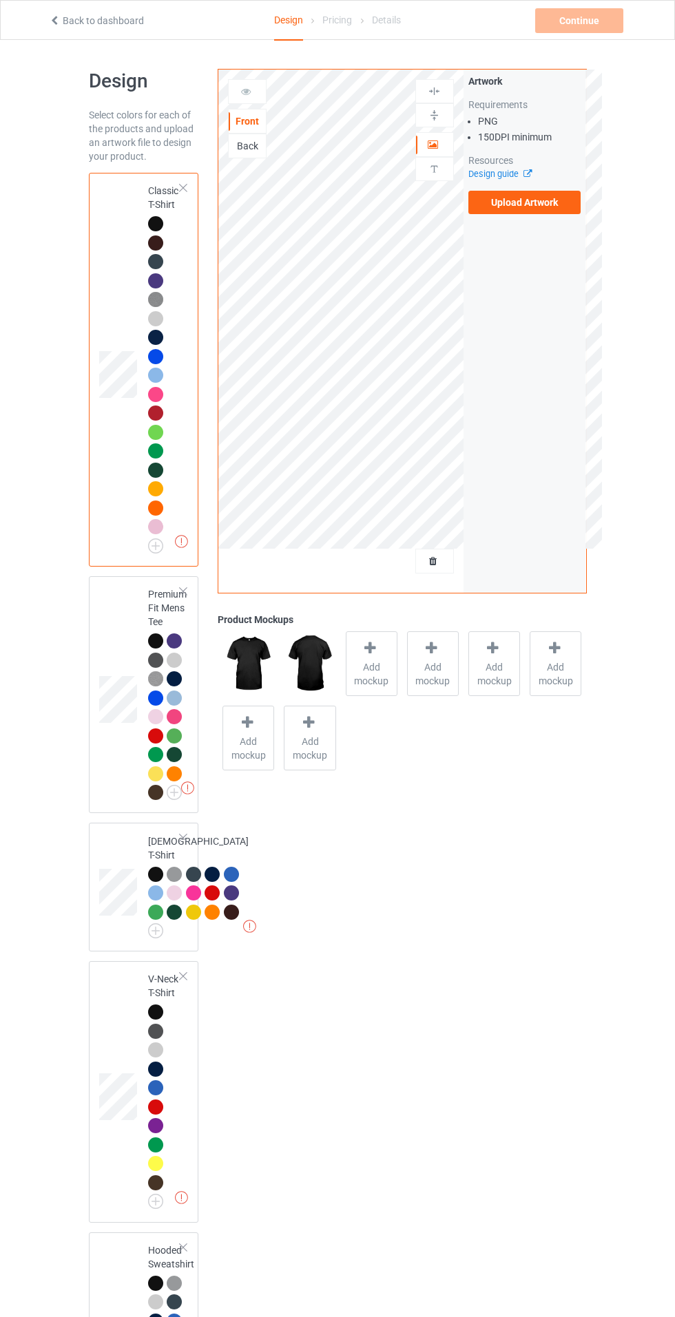
click at [543, 202] on label "Upload Artwork" at bounding box center [524, 202] width 113 height 23
click at [0, 0] on input "Upload Artwork" at bounding box center [0, 0] width 0 height 0
click at [531, 207] on label "Upload Artwork" at bounding box center [524, 202] width 113 height 23
click at [0, 0] on input "Upload Artwork" at bounding box center [0, 0] width 0 height 0
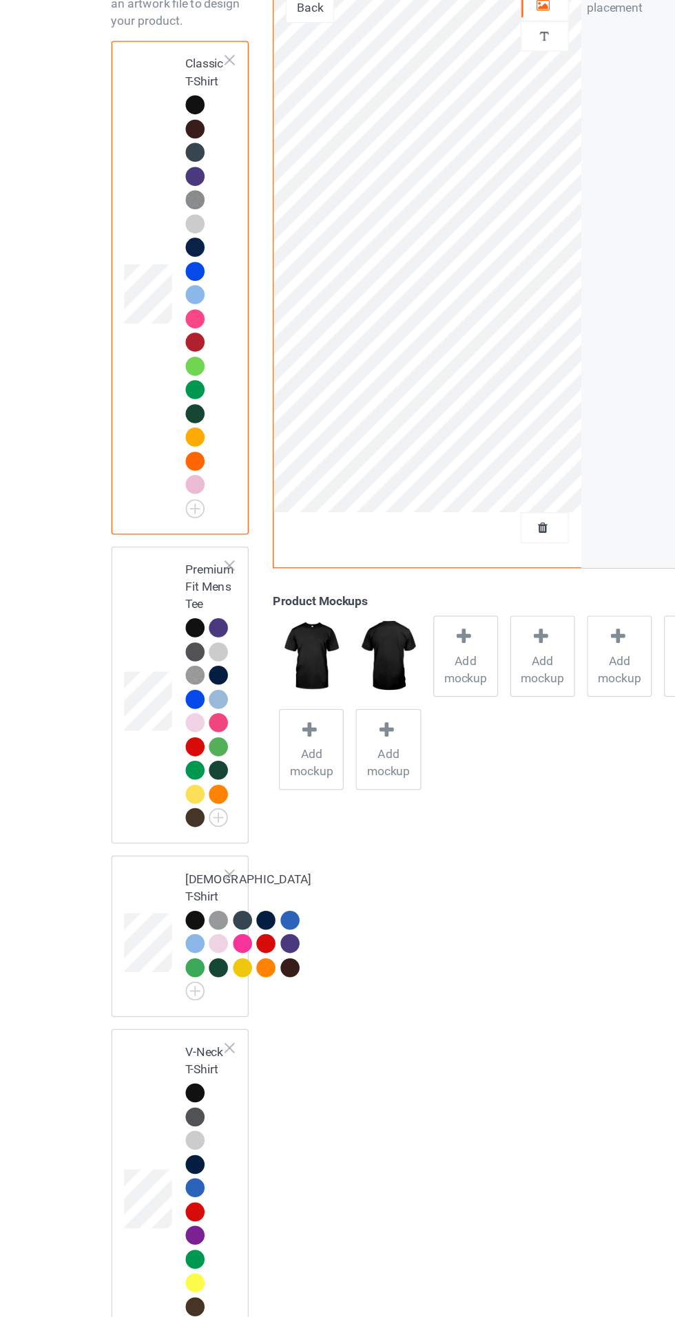
scroll to position [15, 0]
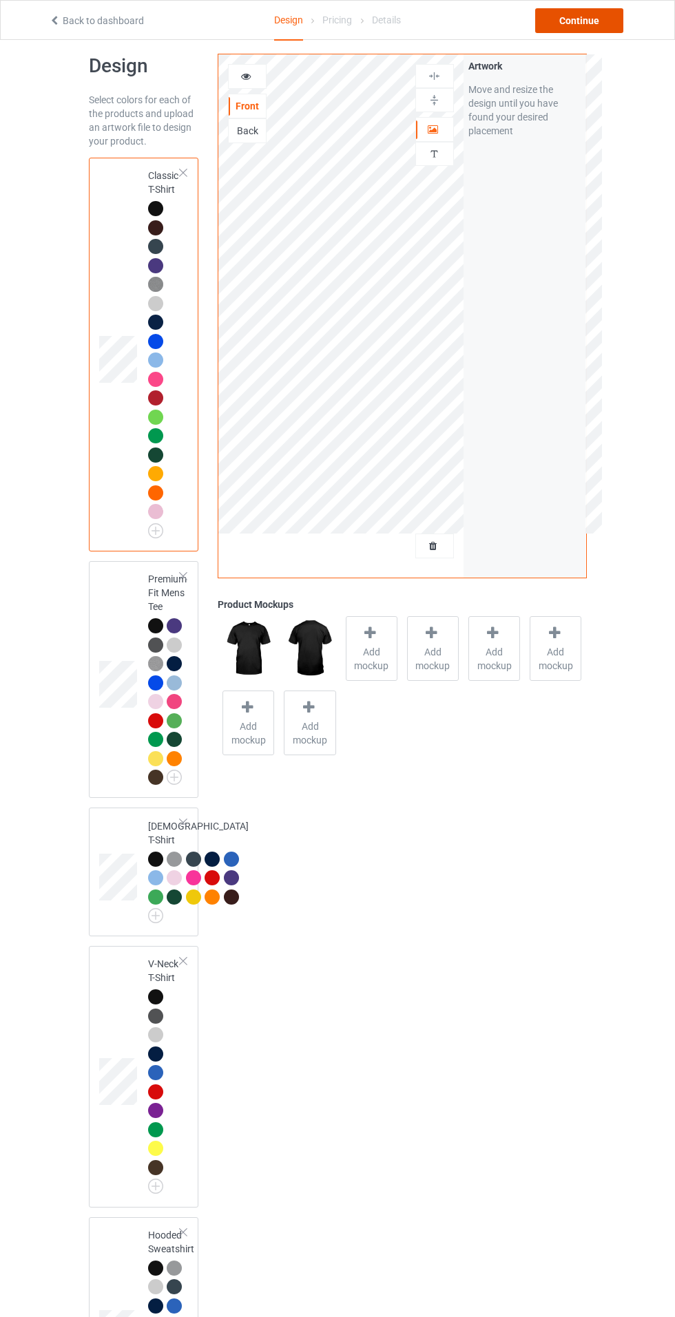
click at [547, 29] on div "Continue" at bounding box center [579, 20] width 88 height 25
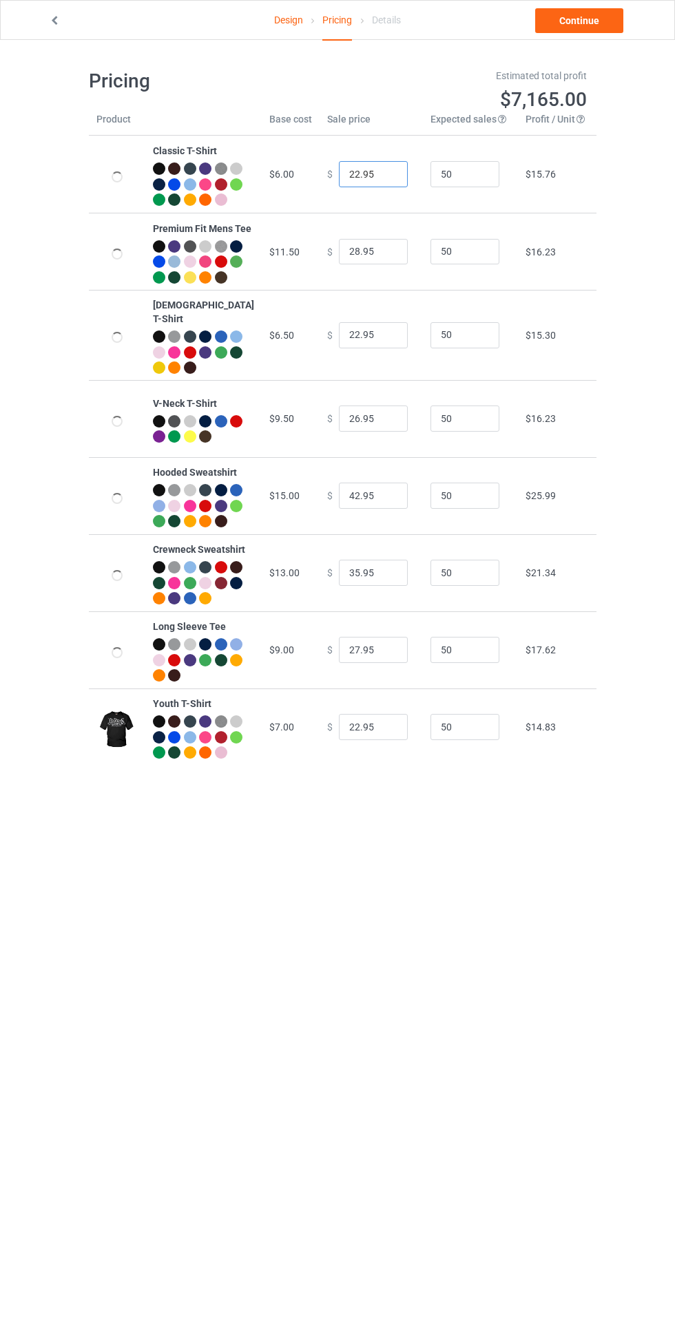
click at [339, 180] on input "22.95" at bounding box center [373, 174] width 69 height 26
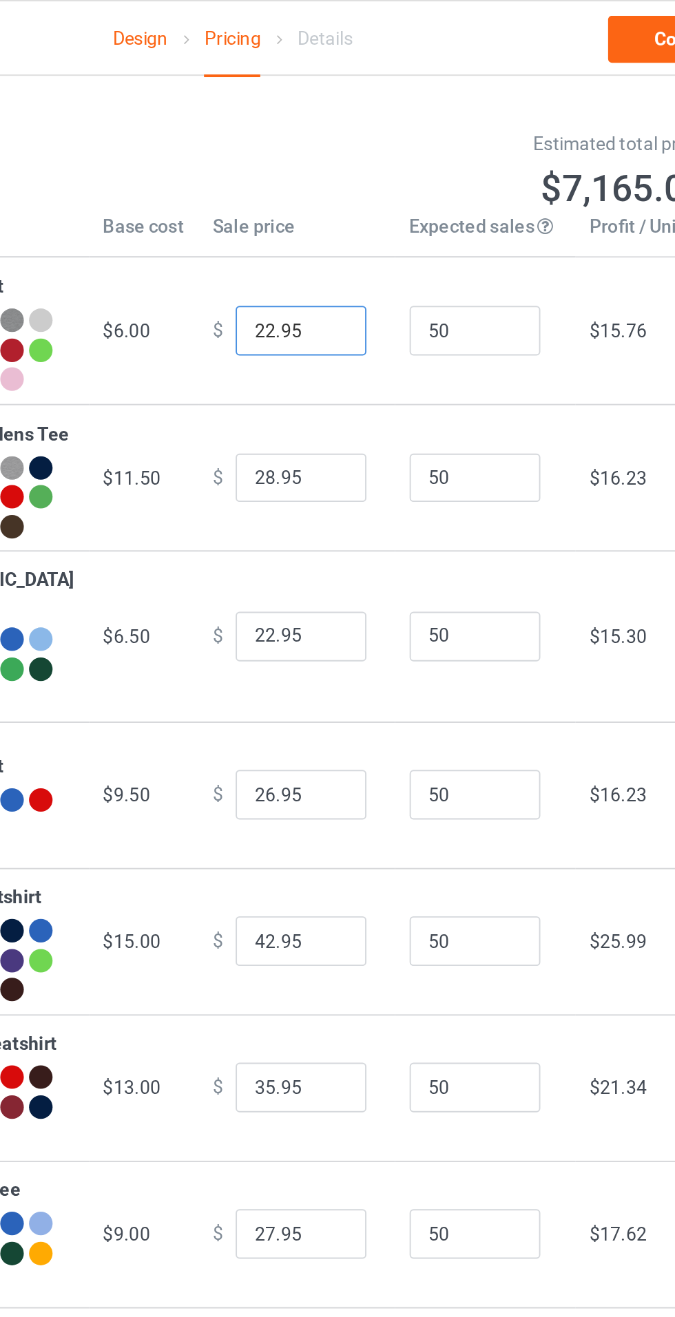
click at [340, 176] on input "22.95" at bounding box center [373, 174] width 69 height 26
type input "25.95"
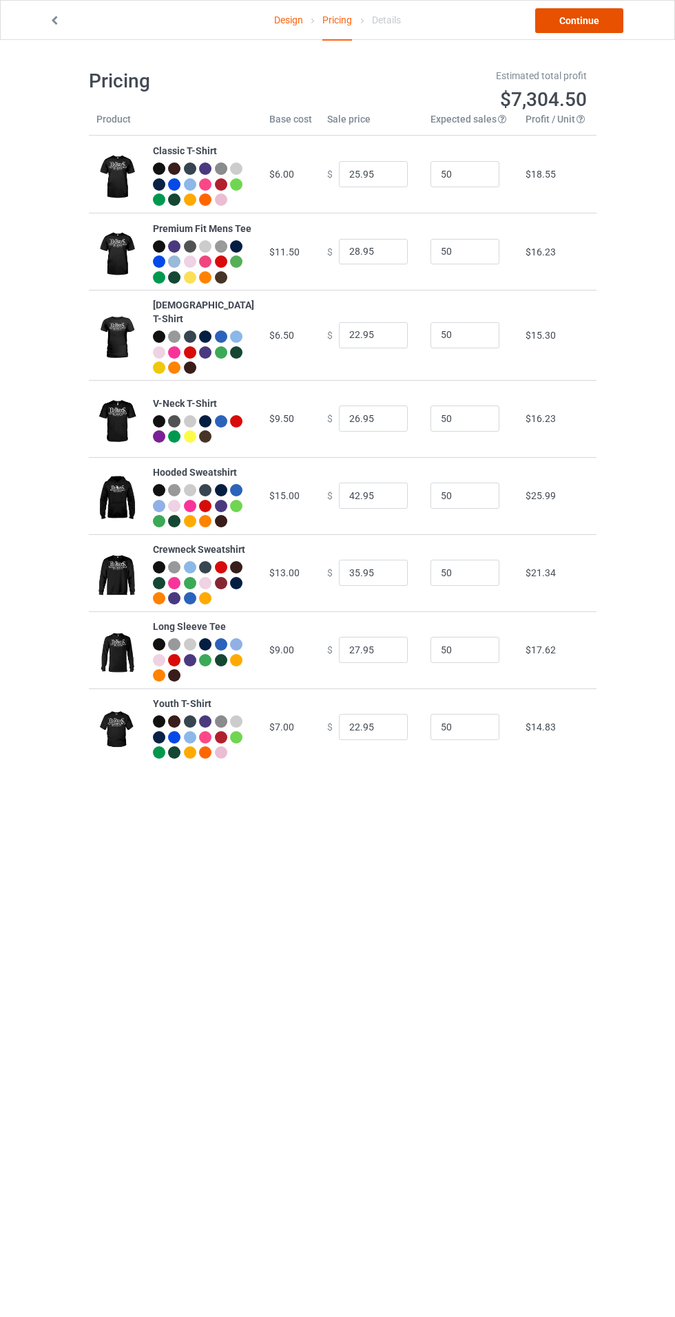
click at [570, 28] on link "Continue" at bounding box center [579, 20] width 88 height 25
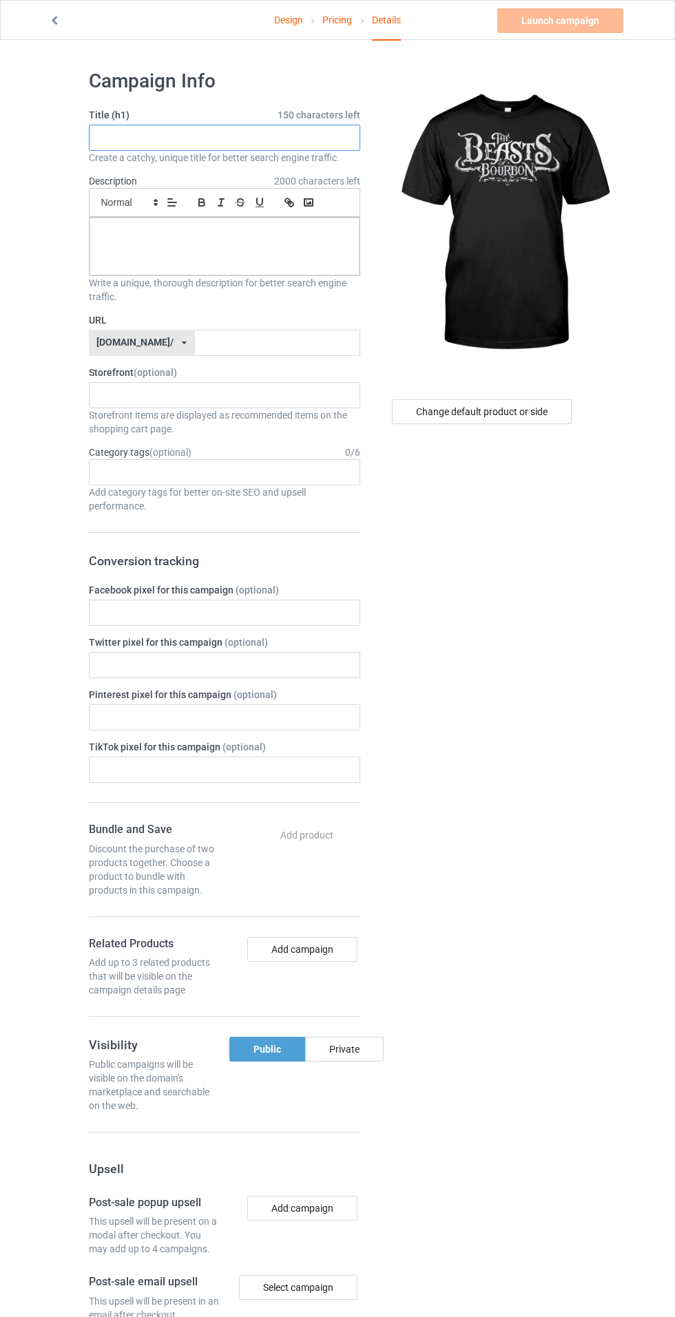
click at [178, 137] on input "text" at bounding box center [224, 138] width 271 height 26
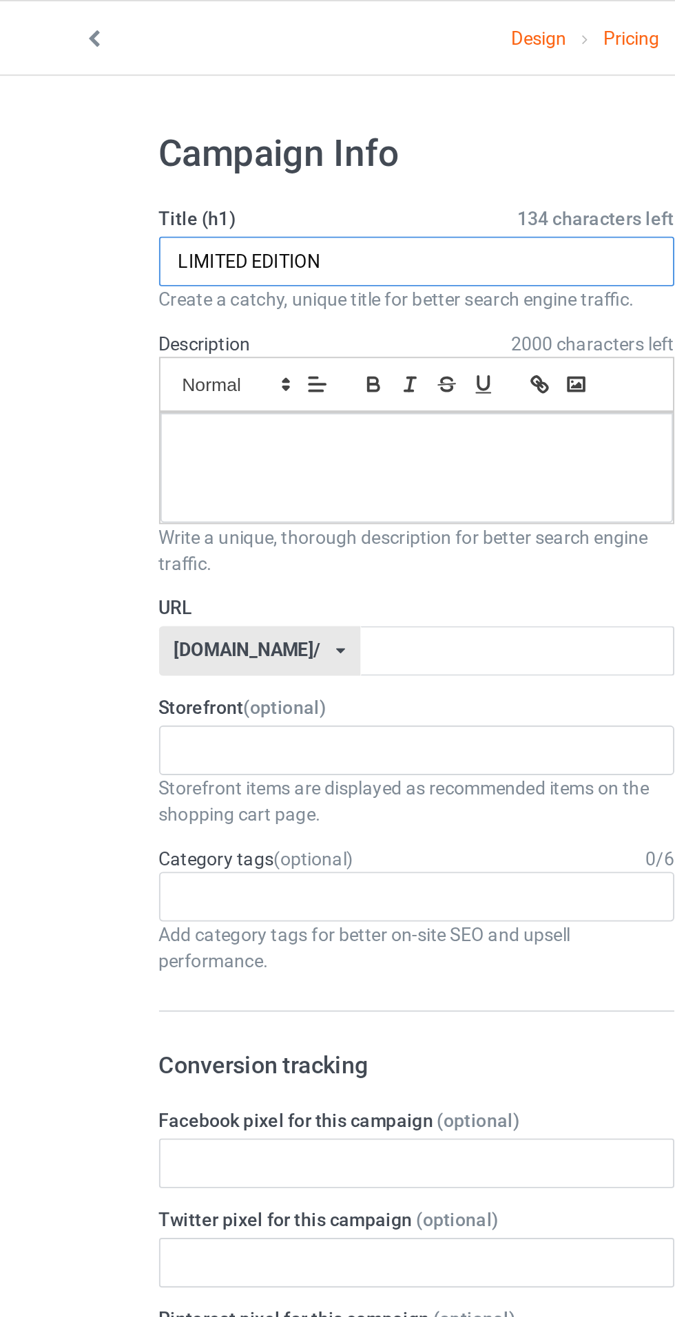
type input "LIMITED EDITION"
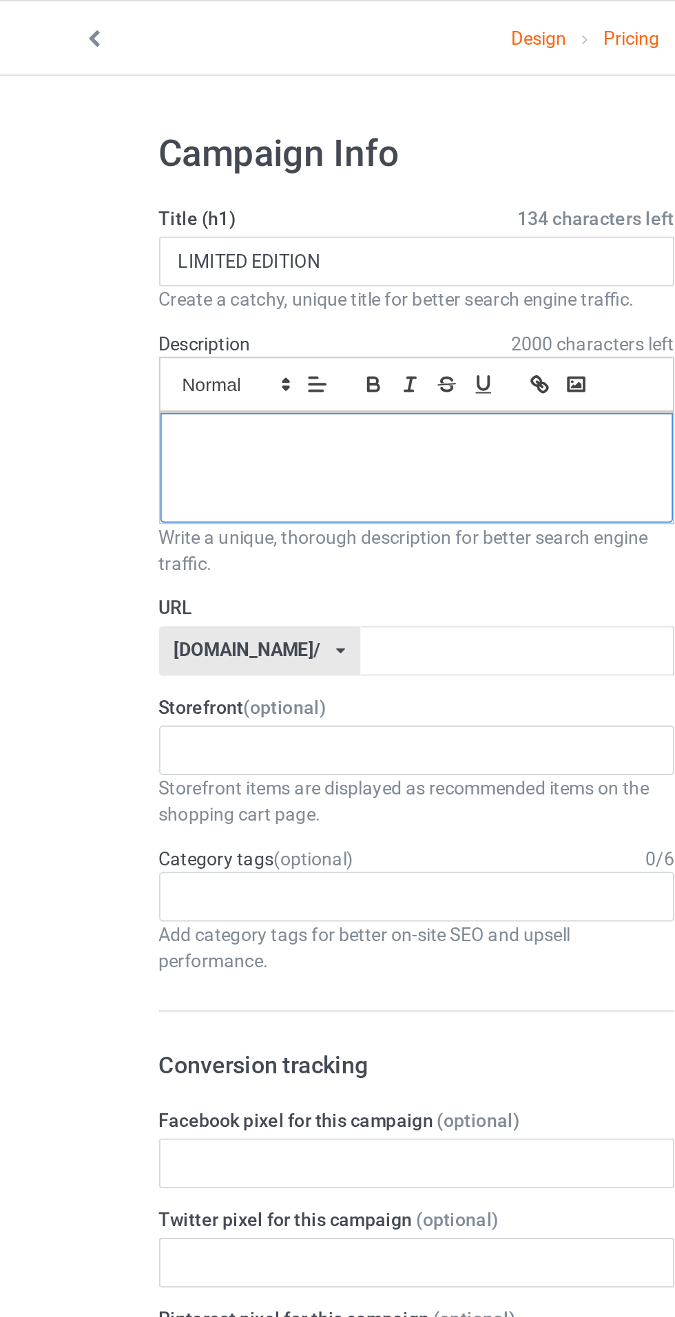
click at [127, 245] on div at bounding box center [225, 247] width 270 height 58
click at [199, 342] on input "text" at bounding box center [277, 343] width 165 height 26
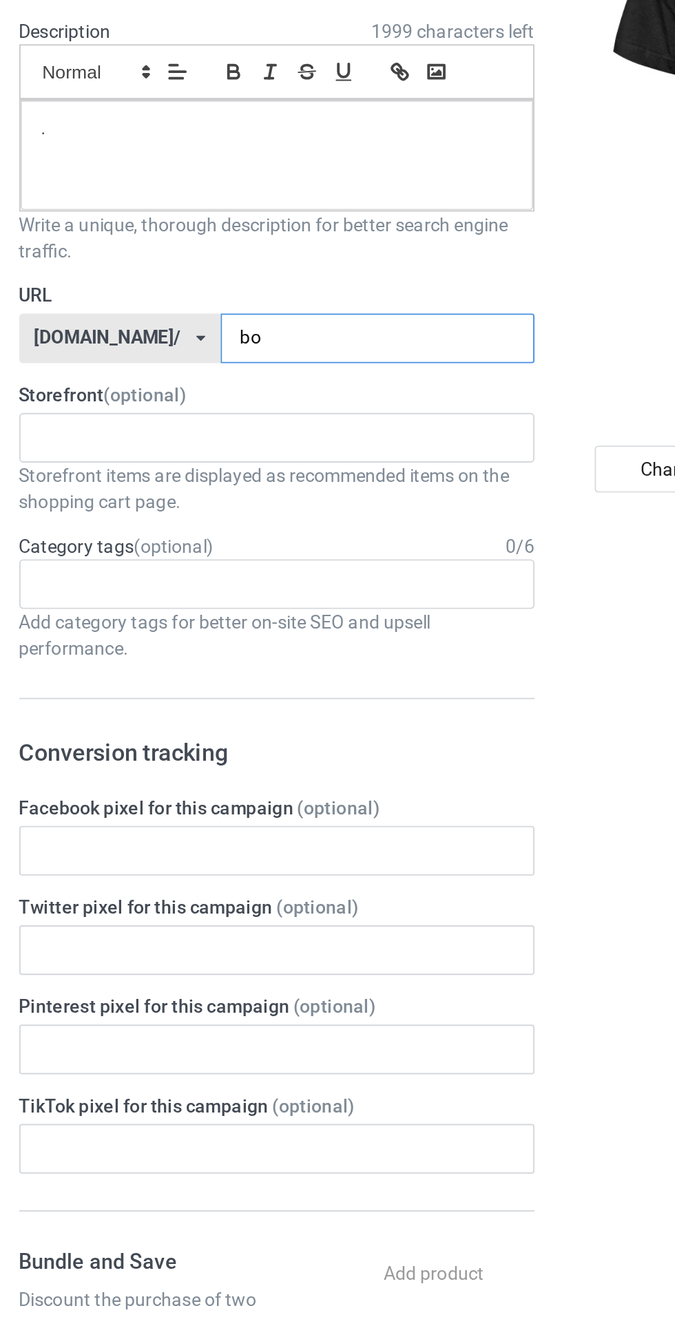
type input "bob"
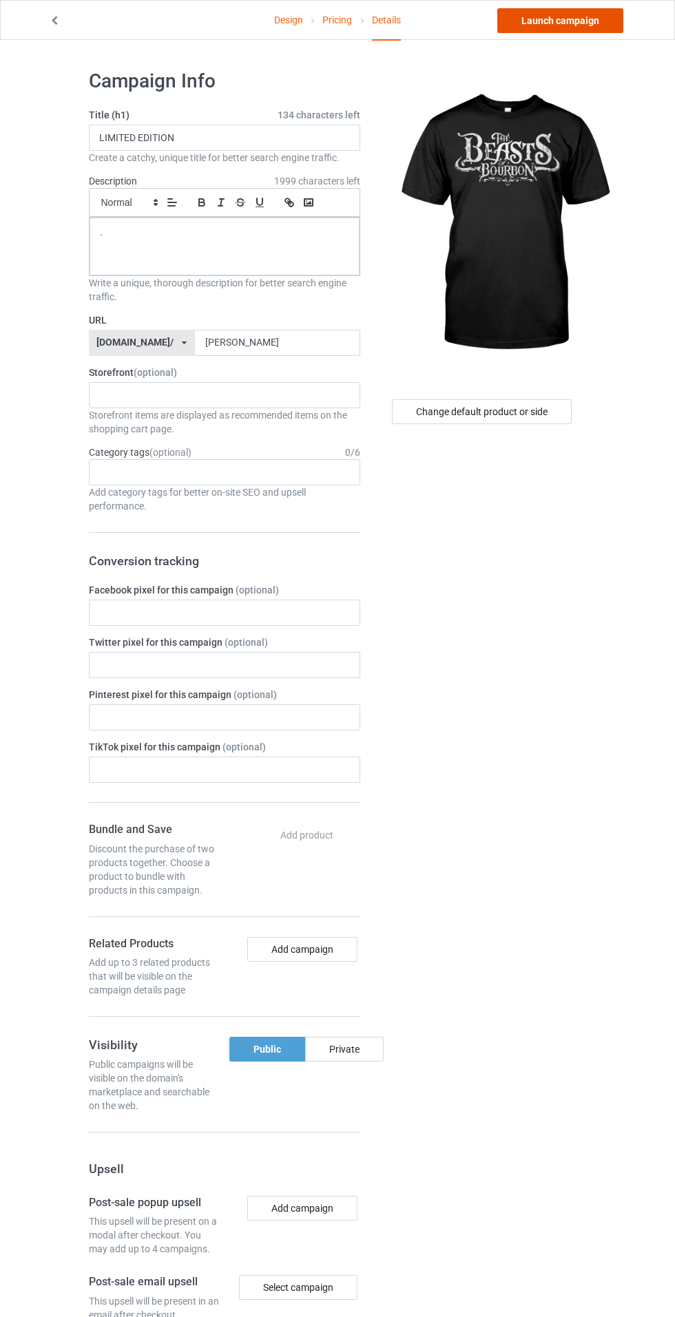
click at [528, 25] on link "Launch campaign" at bounding box center [560, 20] width 126 height 25
